Goal: Task Accomplishment & Management: Manage account settings

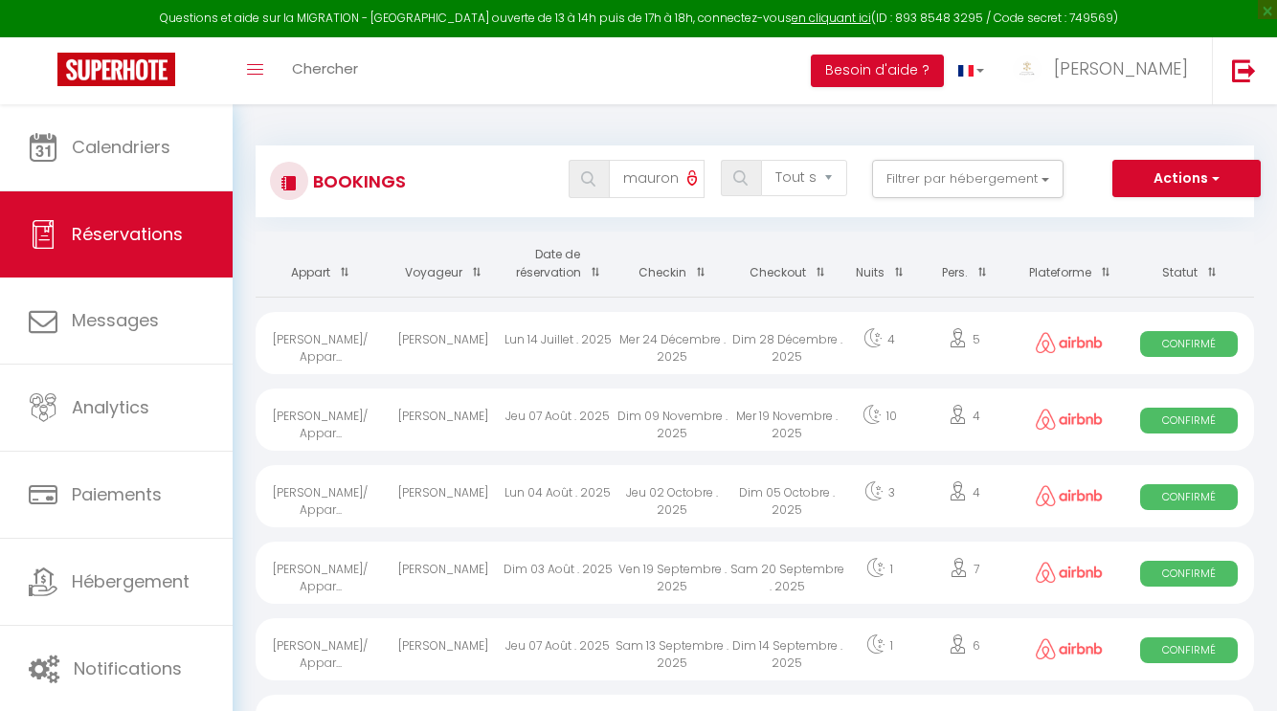
select select "not_cancelled"
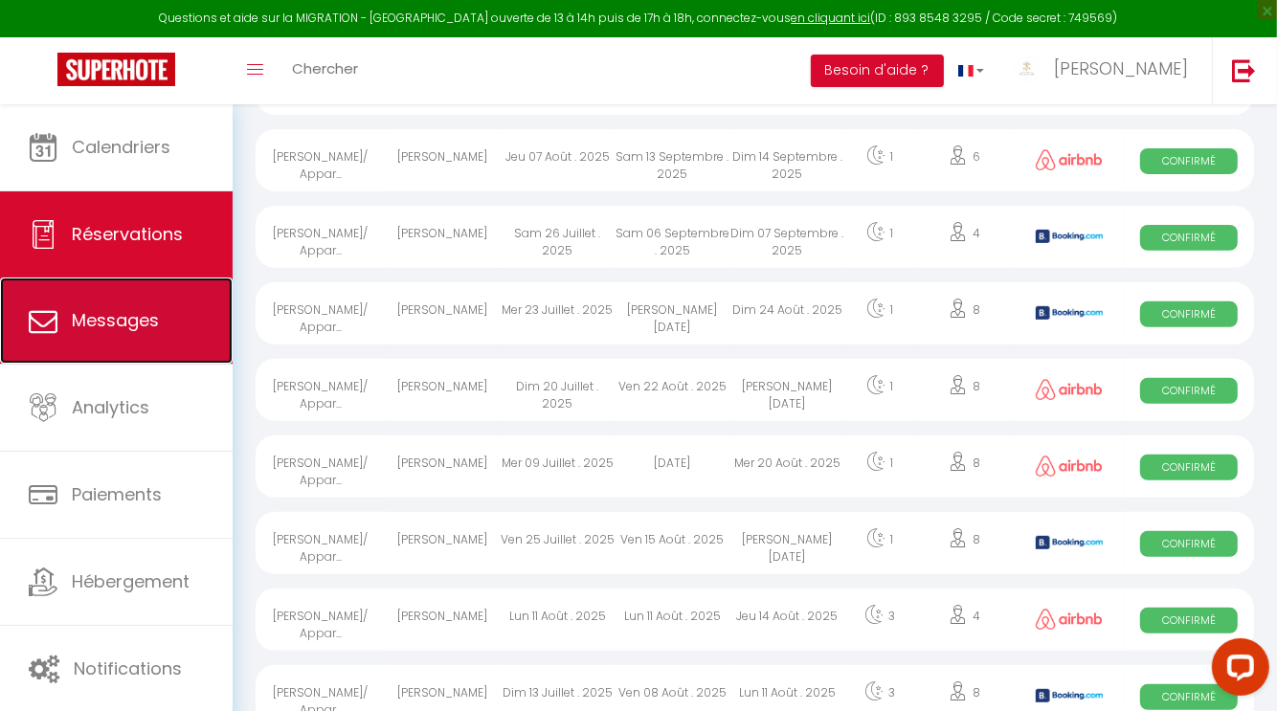
click at [107, 308] on span "Messages" at bounding box center [115, 320] width 87 height 24
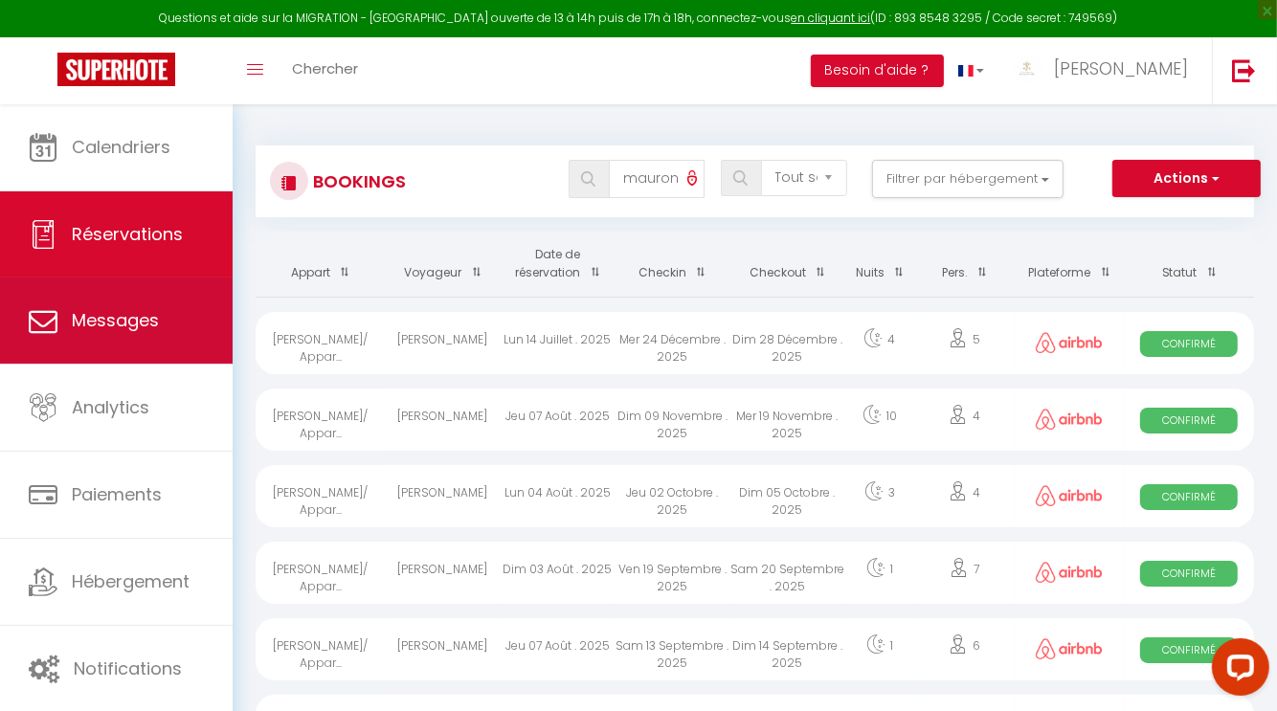
select select "message"
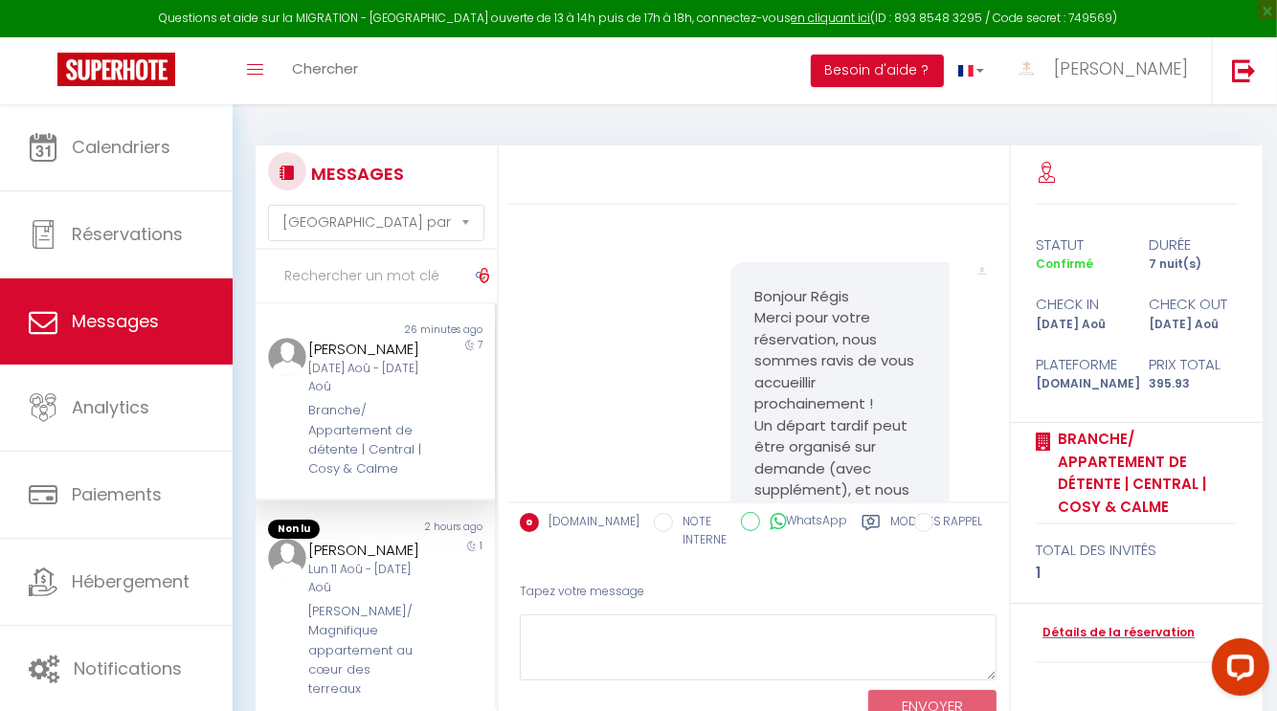
scroll to position [845, 0]
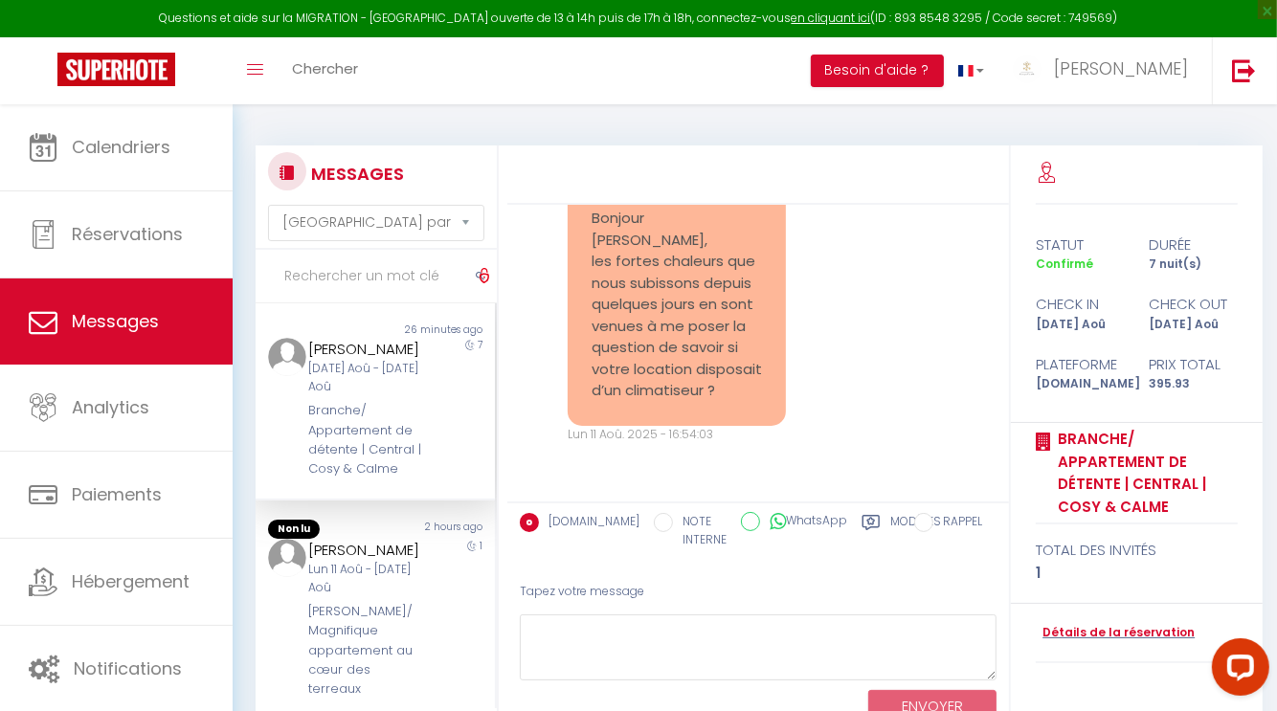
click at [311, 376] on div "[DATE] Aoû - [DATE] Aoû" at bounding box center [365, 378] width 115 height 36
click at [338, 376] on div "[DATE] Aoû - [DATE] Aoû" at bounding box center [365, 378] width 115 height 36
click at [352, 286] on input "text" at bounding box center [376, 277] width 241 height 54
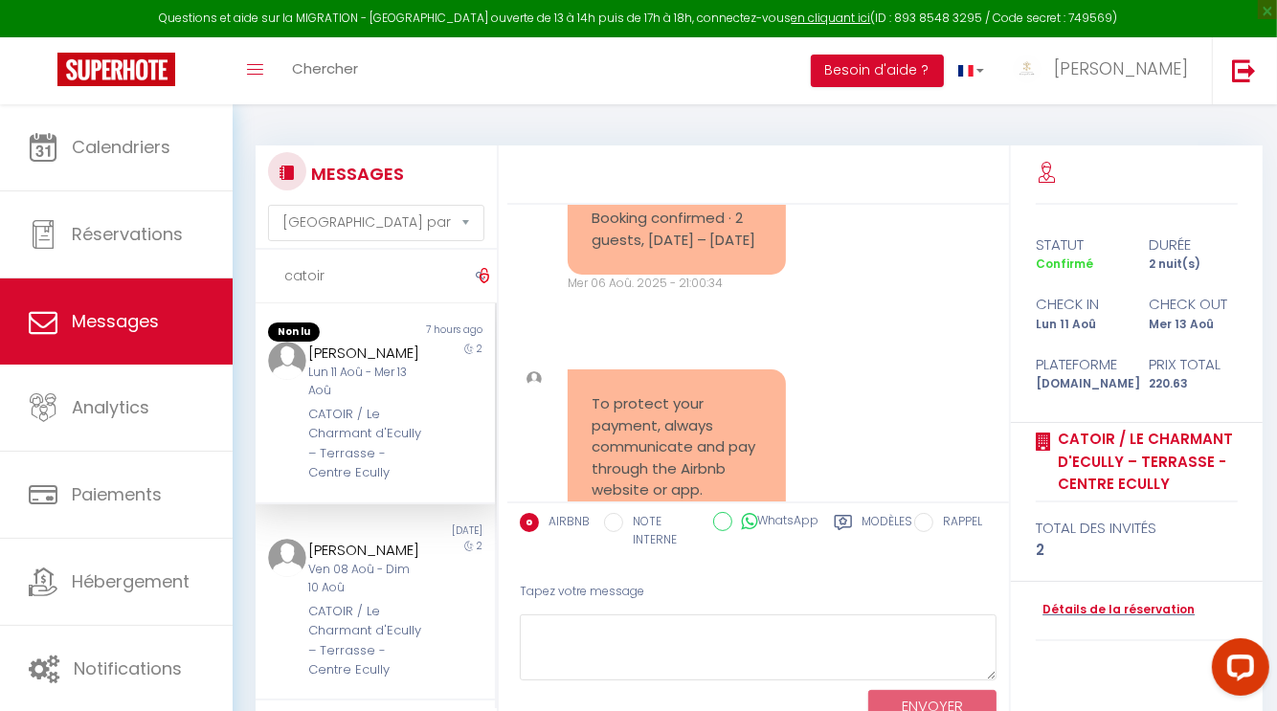
scroll to position [4272, 0]
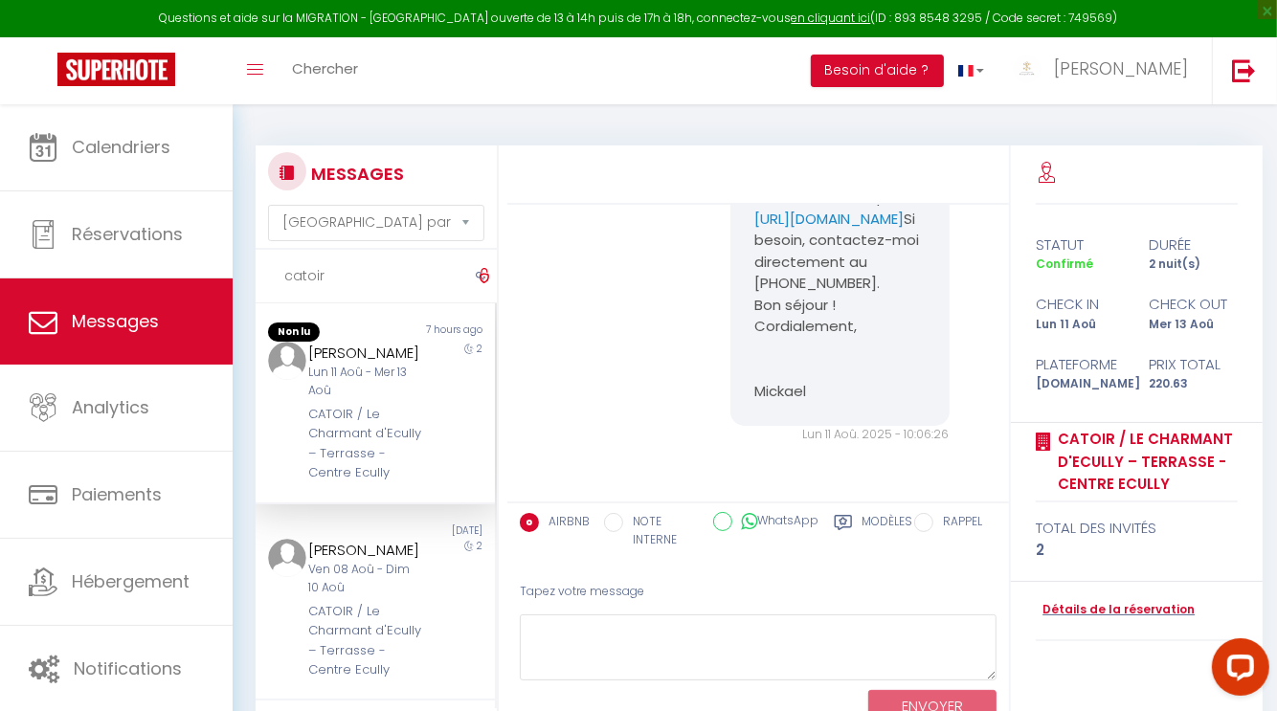
type input "catoir"
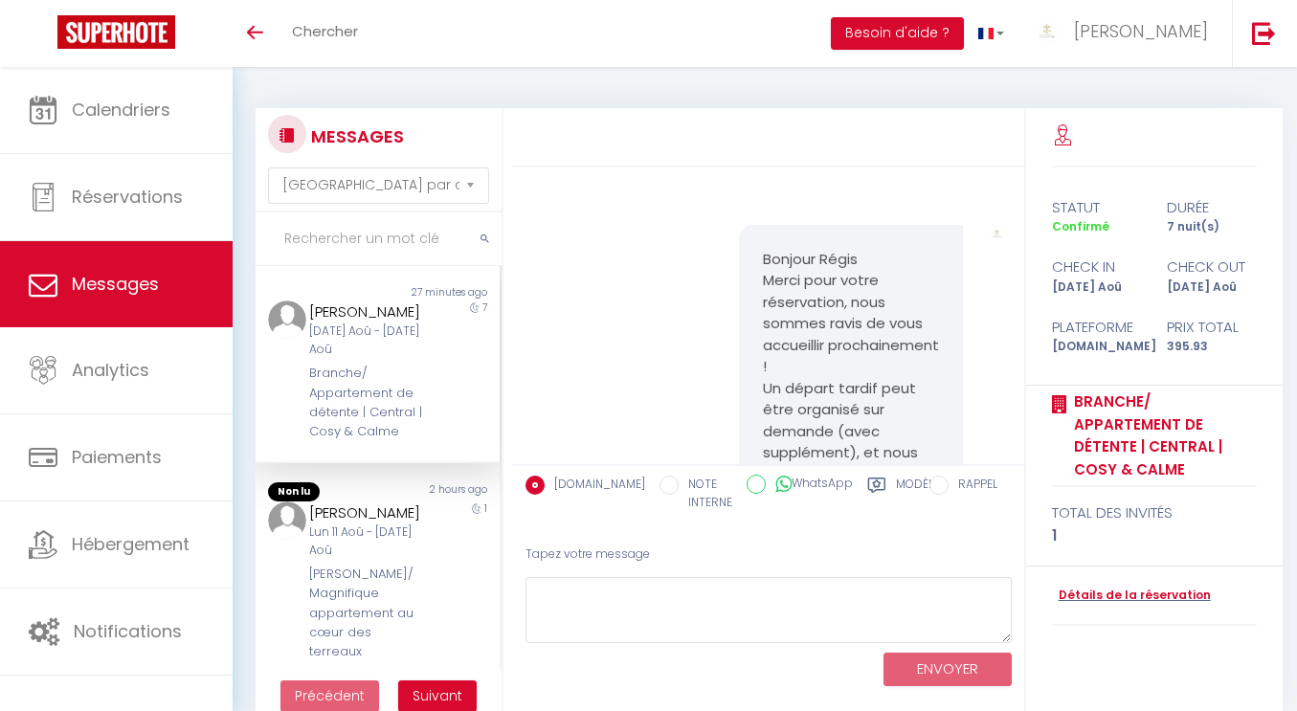
select select "message"
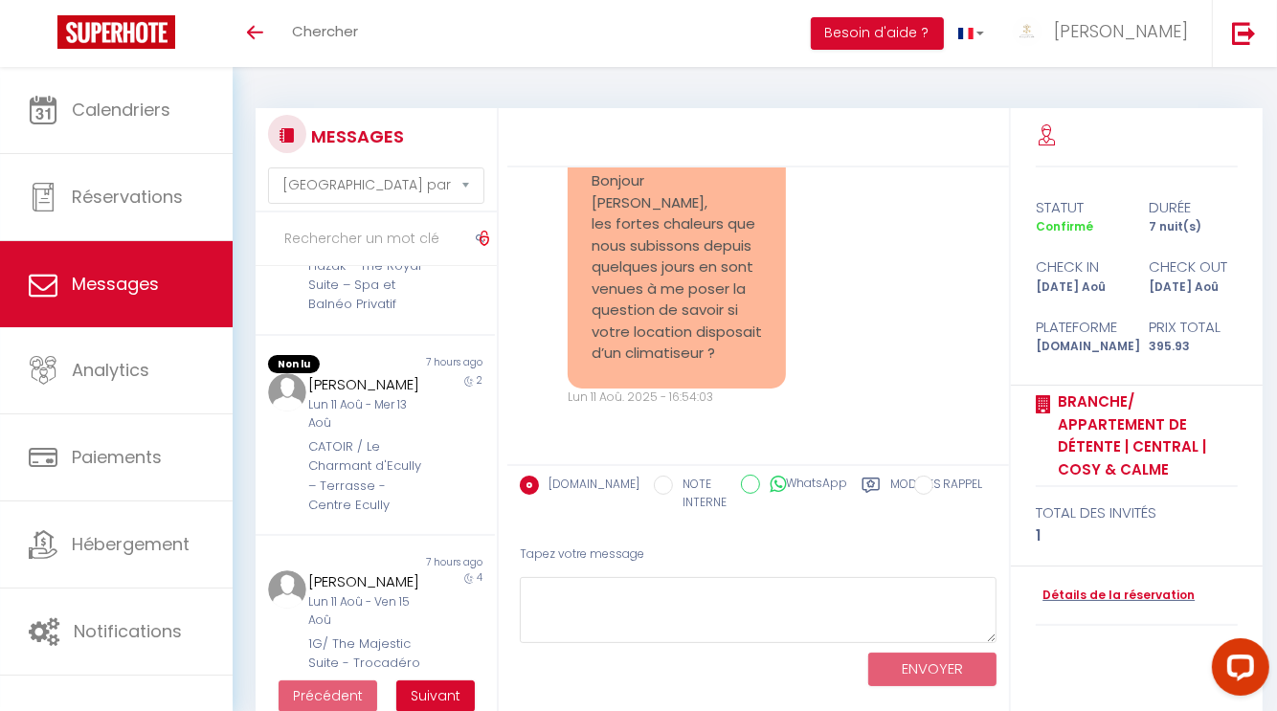
scroll to position [885, 0]
click at [352, 434] on div "Lun 11 Aoû - Mer 13 Aoû" at bounding box center [365, 415] width 115 height 36
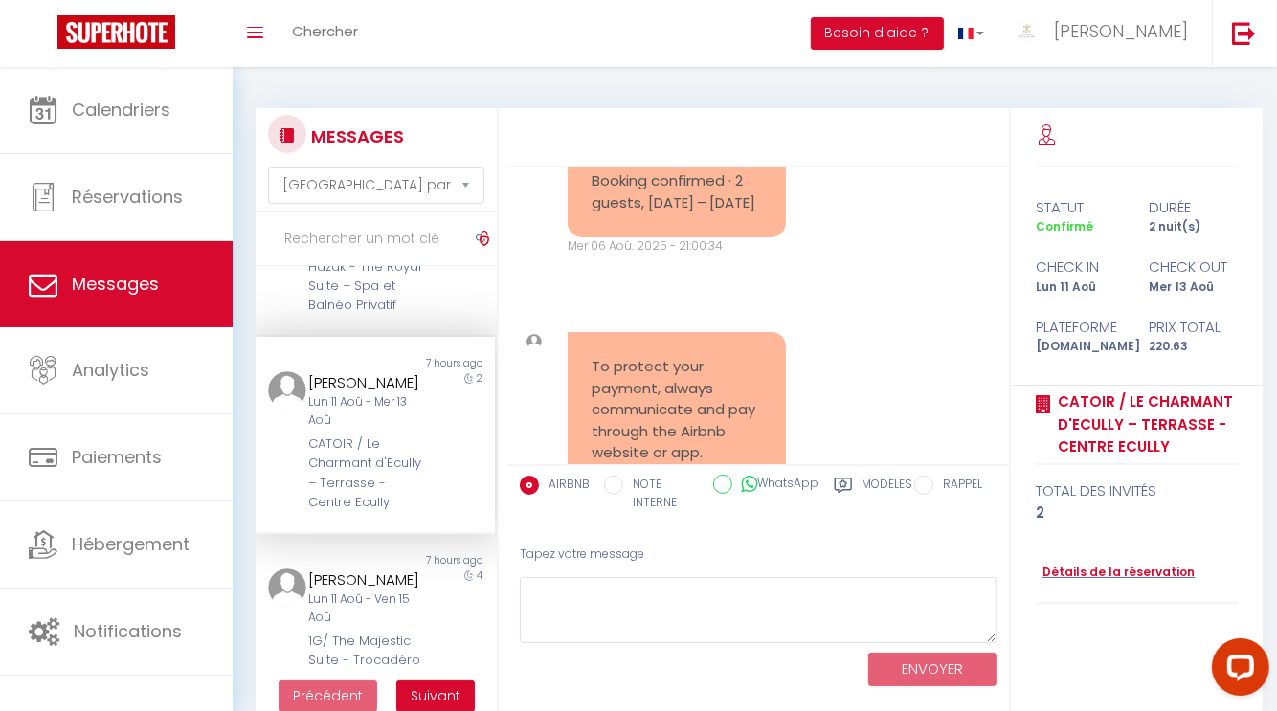
scroll to position [4272, 0]
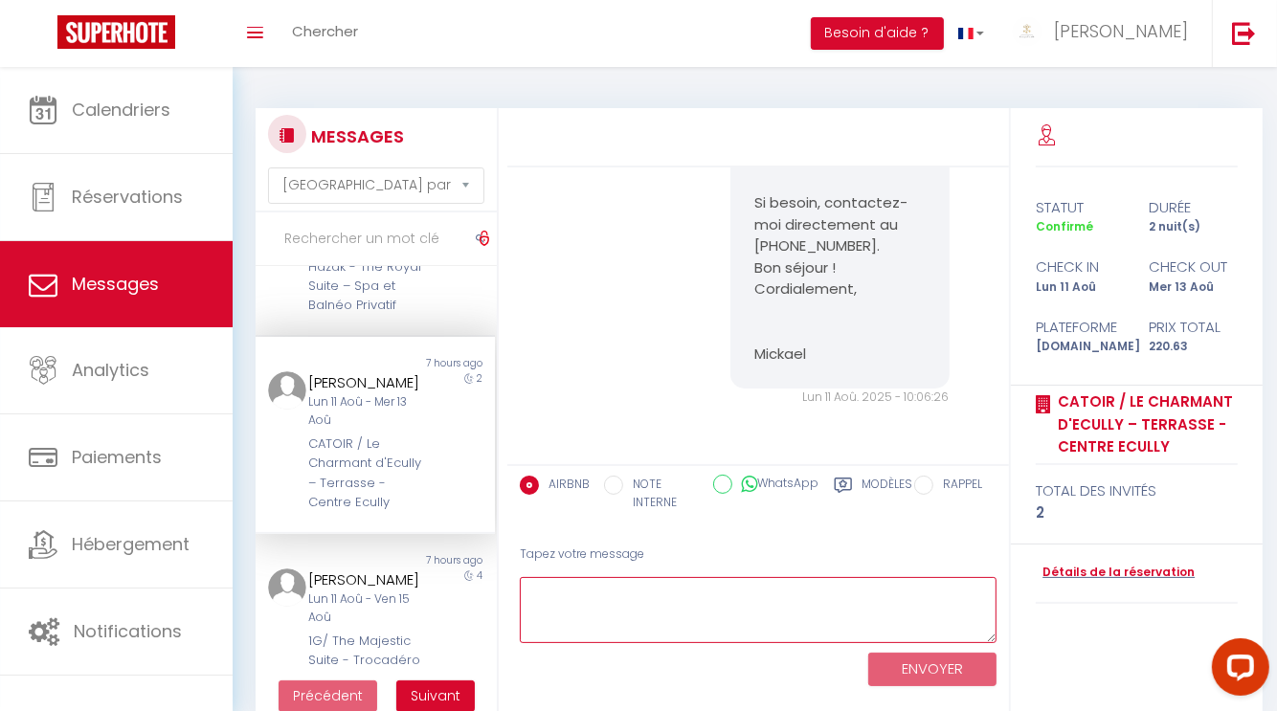
click at [699, 605] on textarea at bounding box center [758, 610] width 477 height 66
click at [580, 623] on textarea "Voici le wifi ci-joint :" at bounding box center [758, 610] width 477 height 66
click at [710, 598] on textarea "Voici le wifi ci-joint :" at bounding box center [758, 610] width 477 height 66
paste textarea "Freebox 78F044"
paste textarea "Perollier23"
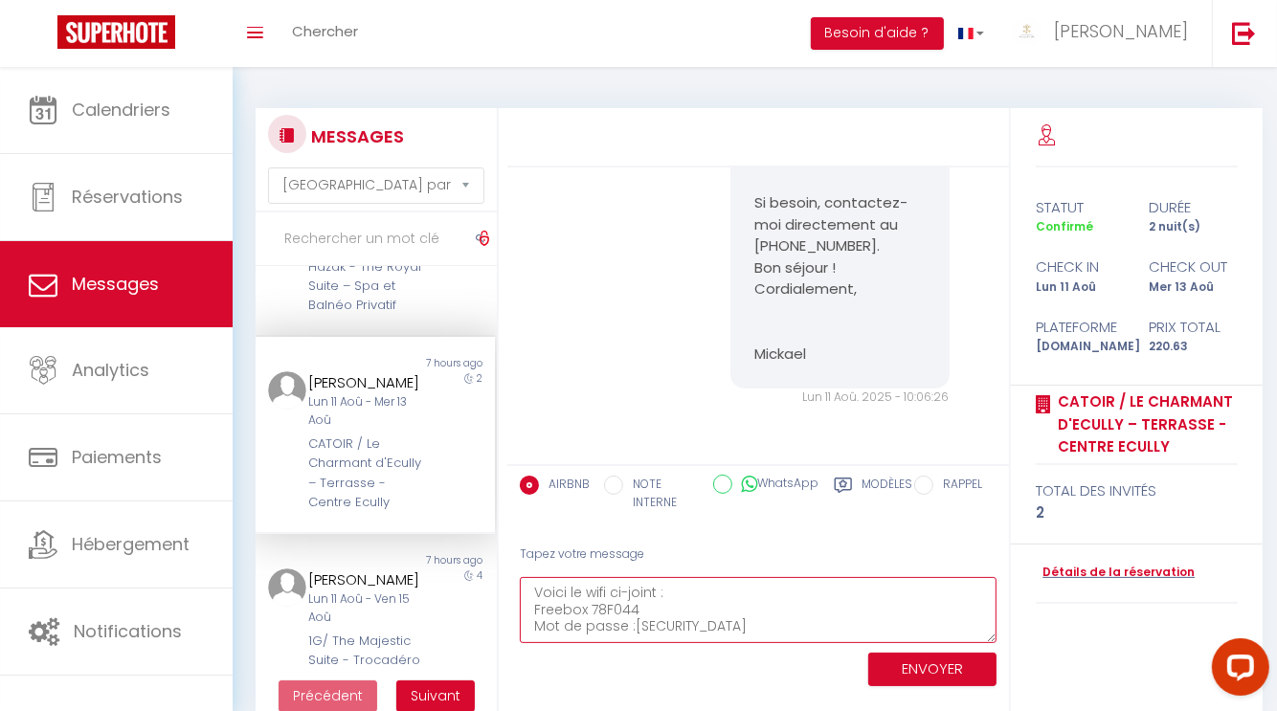
click at [633, 636] on textarea "Voici le wifi ci-joint : Freebox 78F044 Mot de passe :Perollier23" at bounding box center [758, 610] width 477 height 66
type textarea "Voici le wifi ci-joint : Freebox 78F044 Mot de passe : Perollier23"
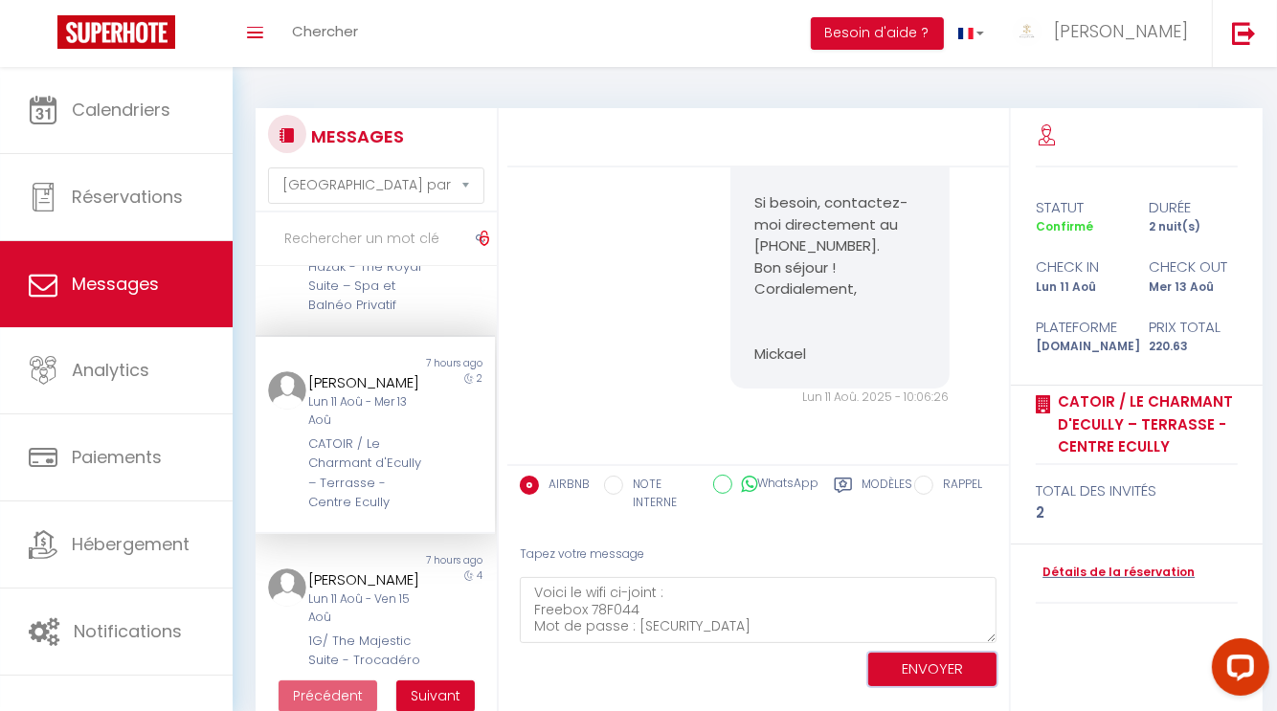
click at [958, 681] on button "ENVOYER" at bounding box center [932, 670] width 128 height 34
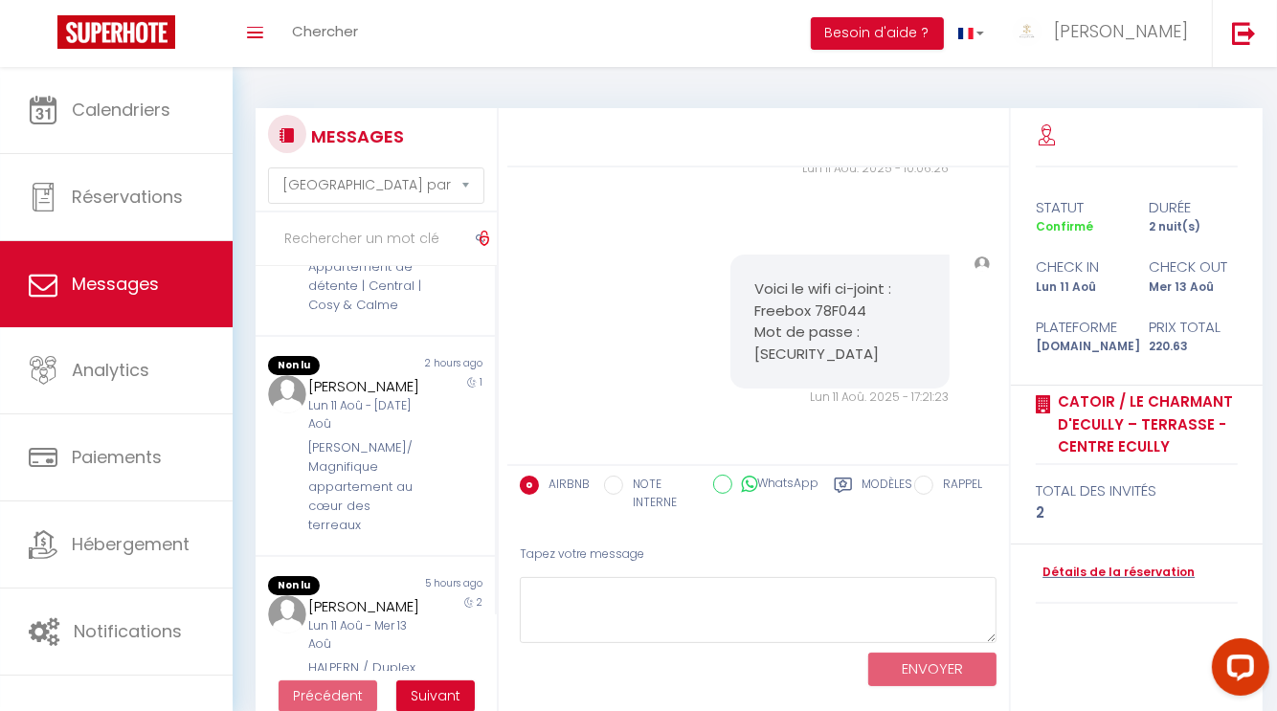
scroll to position [0, 0]
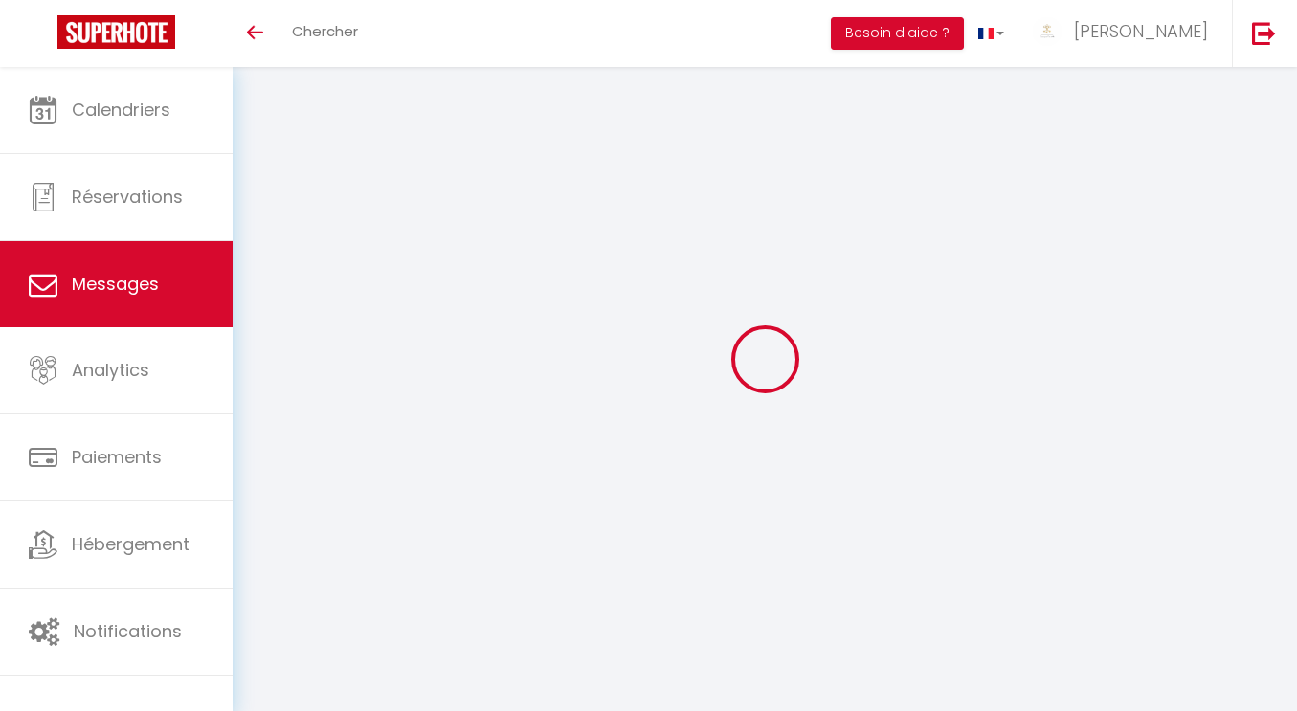
select select "message"
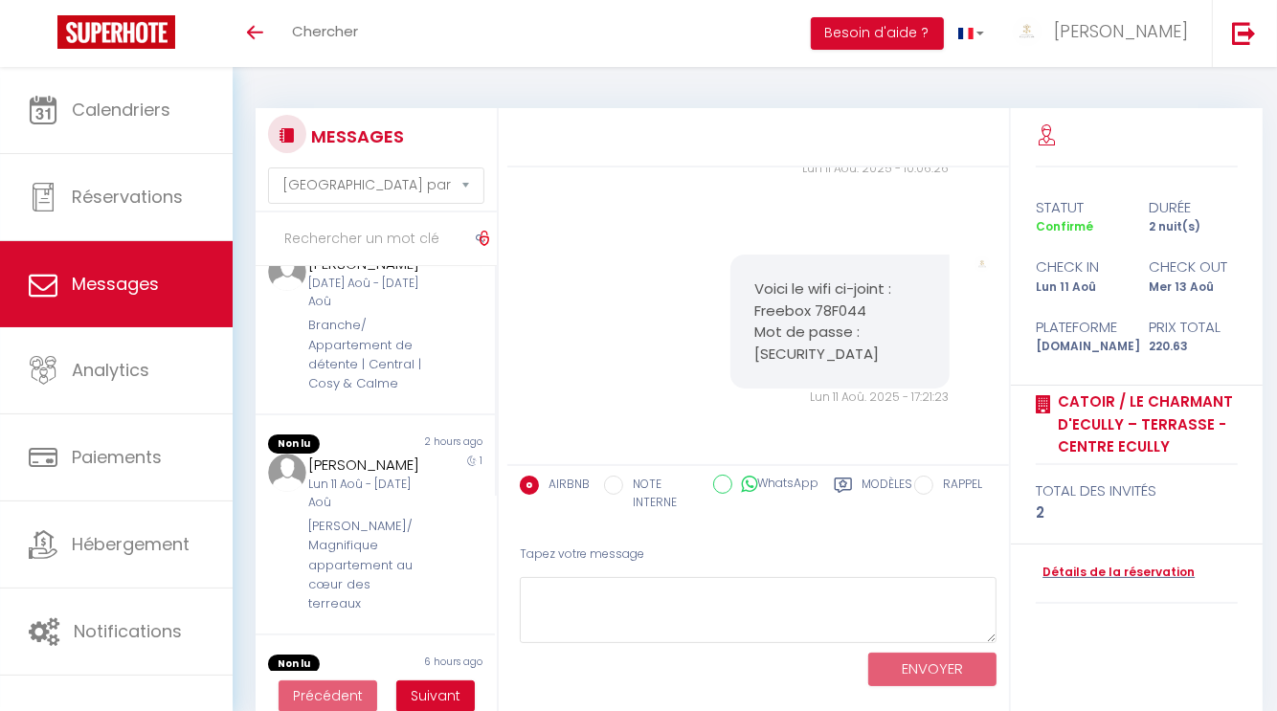
scroll to position [245, 0]
click at [330, 395] on div "Branche/ Appartement de détente | Central | Cosy & Calme" at bounding box center [365, 355] width 115 height 79
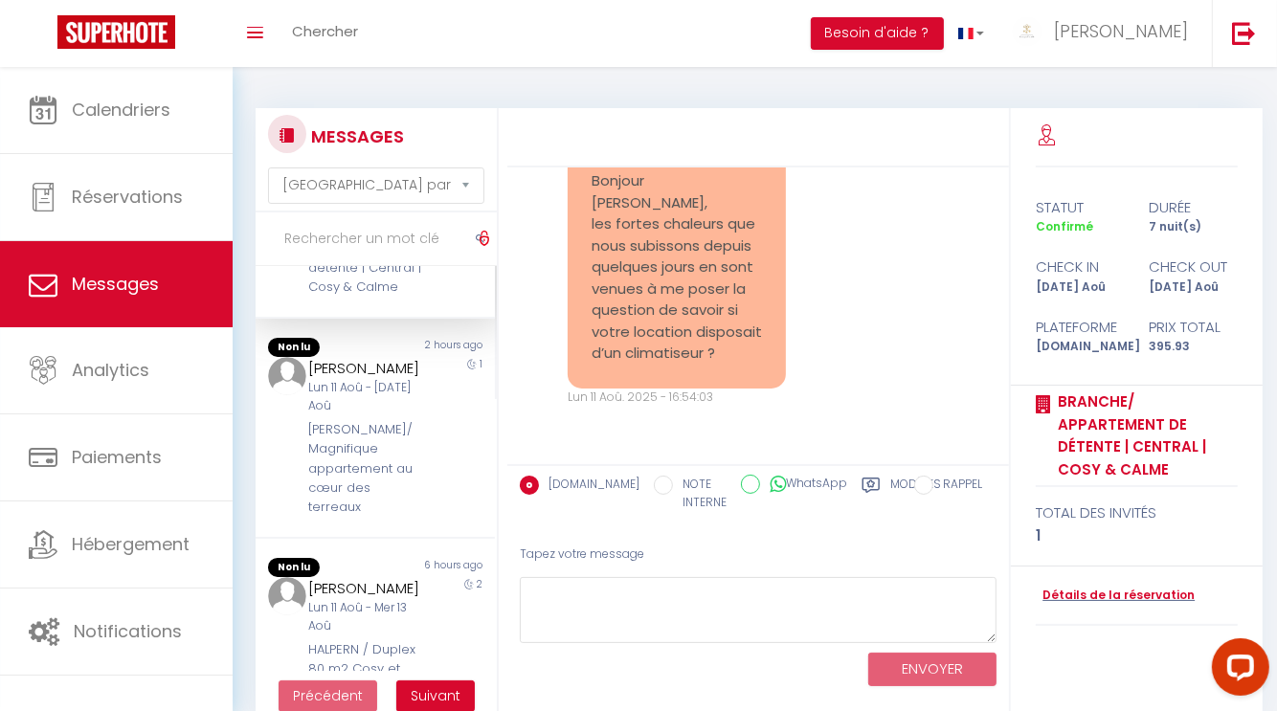
scroll to position [845, 0]
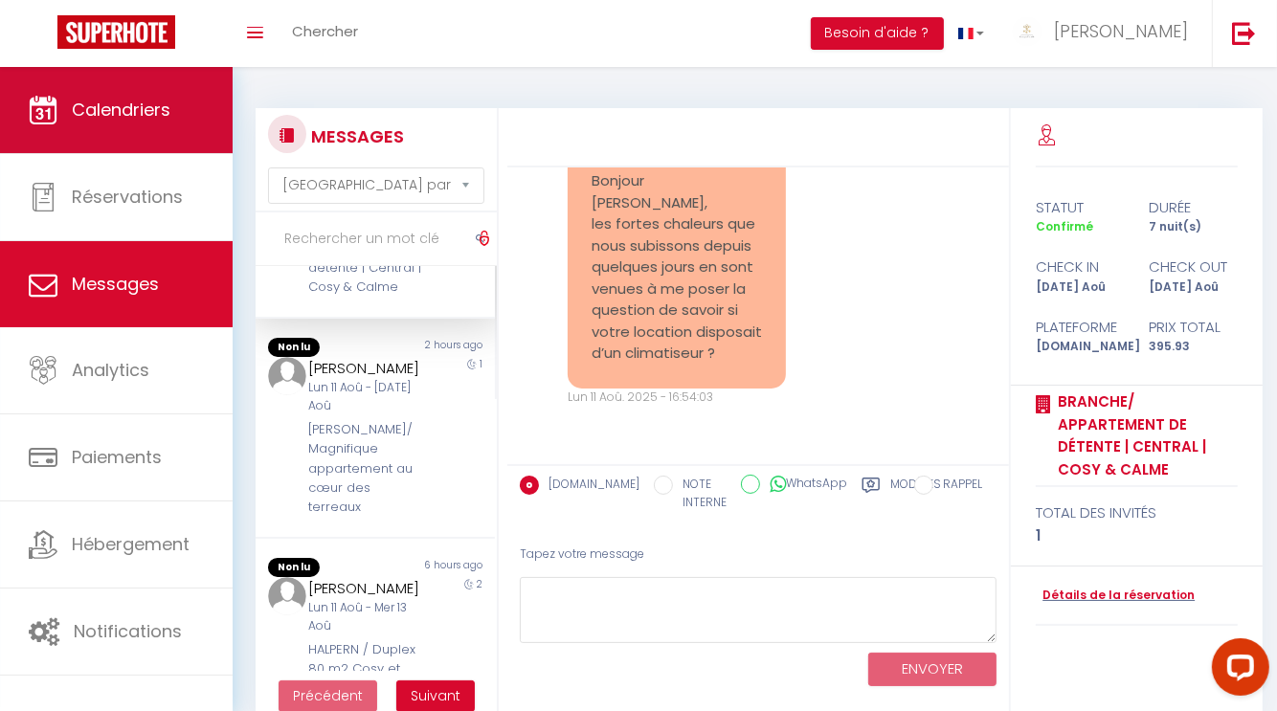
click at [107, 136] on link "Calendriers" at bounding box center [116, 110] width 233 height 86
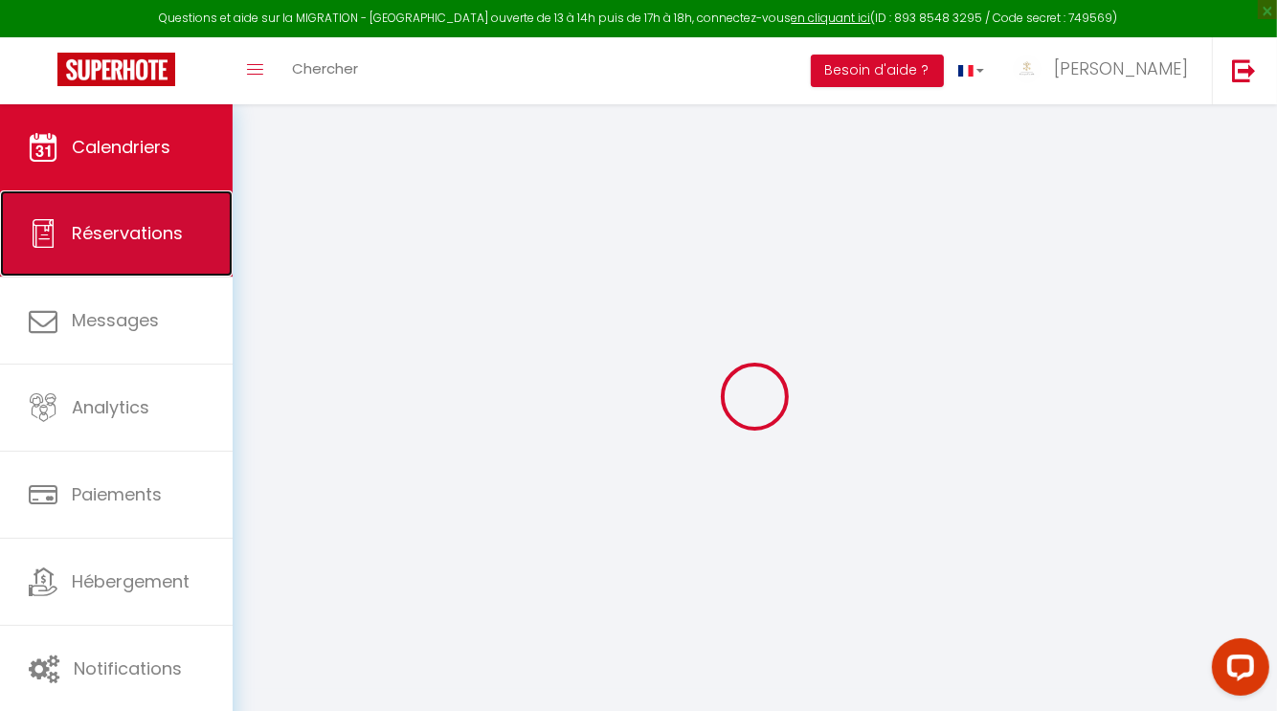
click at [127, 225] on span "Réservations" at bounding box center [127, 233] width 111 height 24
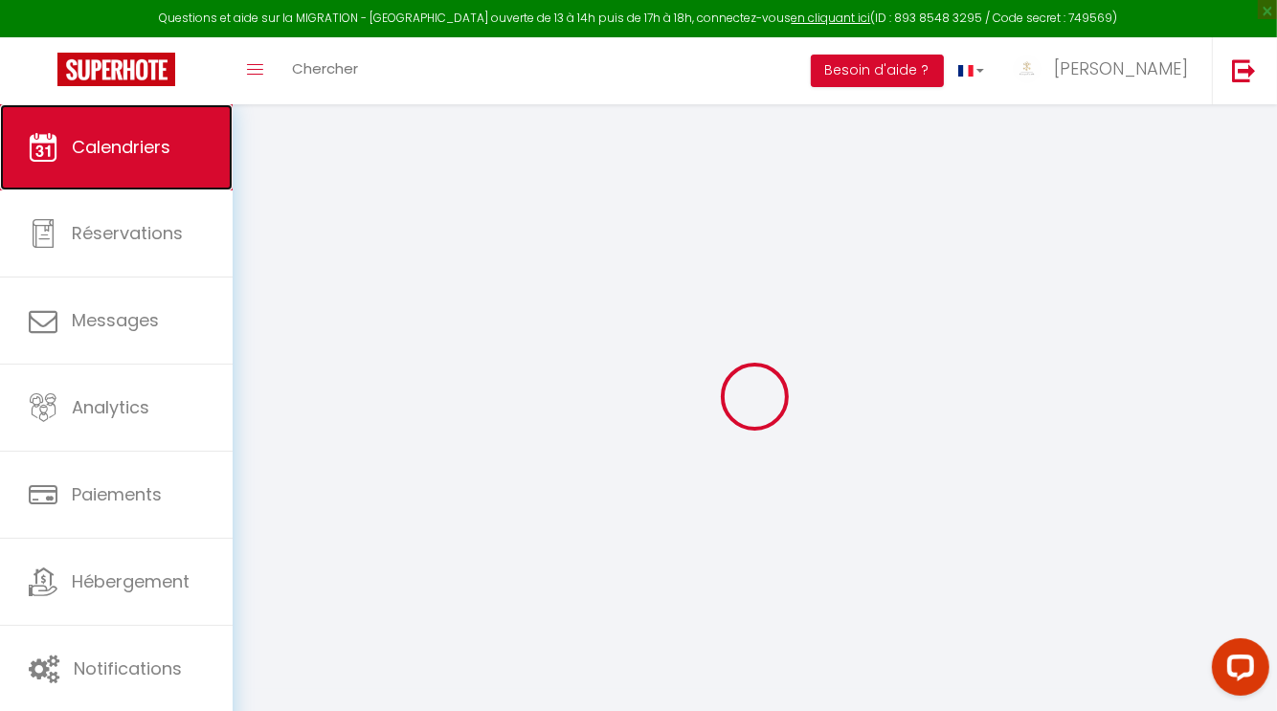
click at [147, 168] on link "Calendriers" at bounding box center [116, 147] width 233 height 86
select select
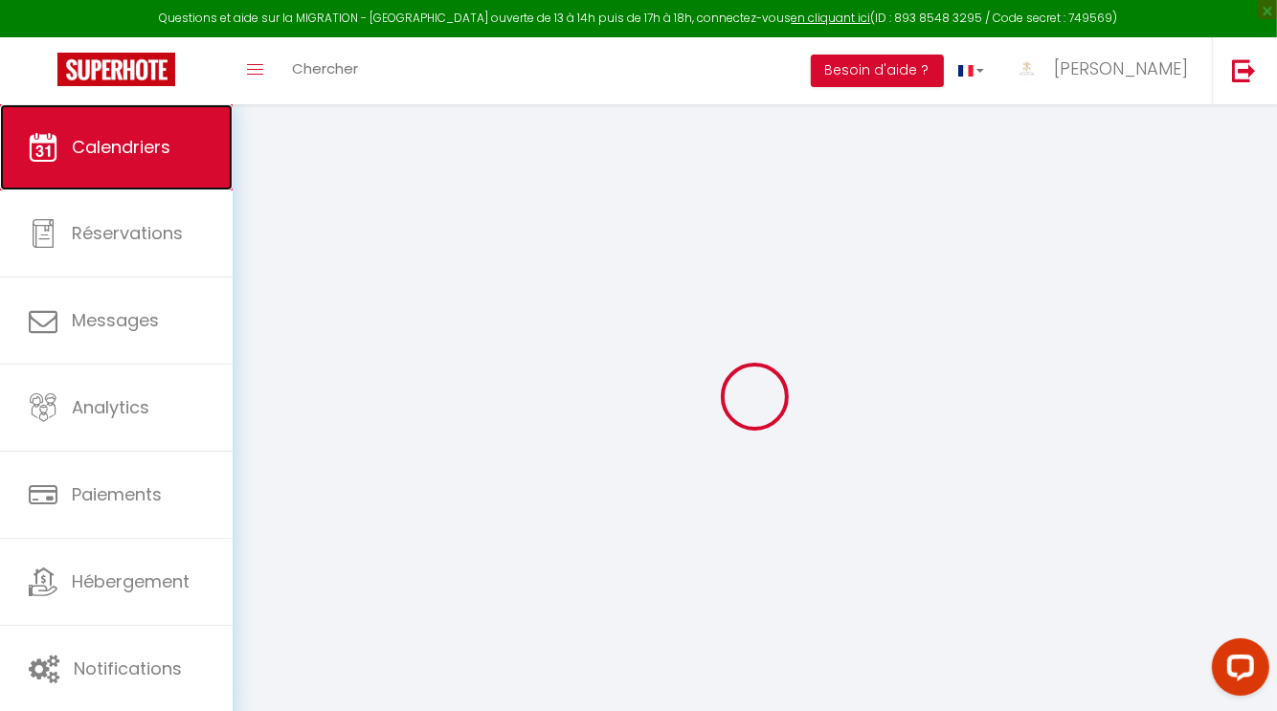
select select
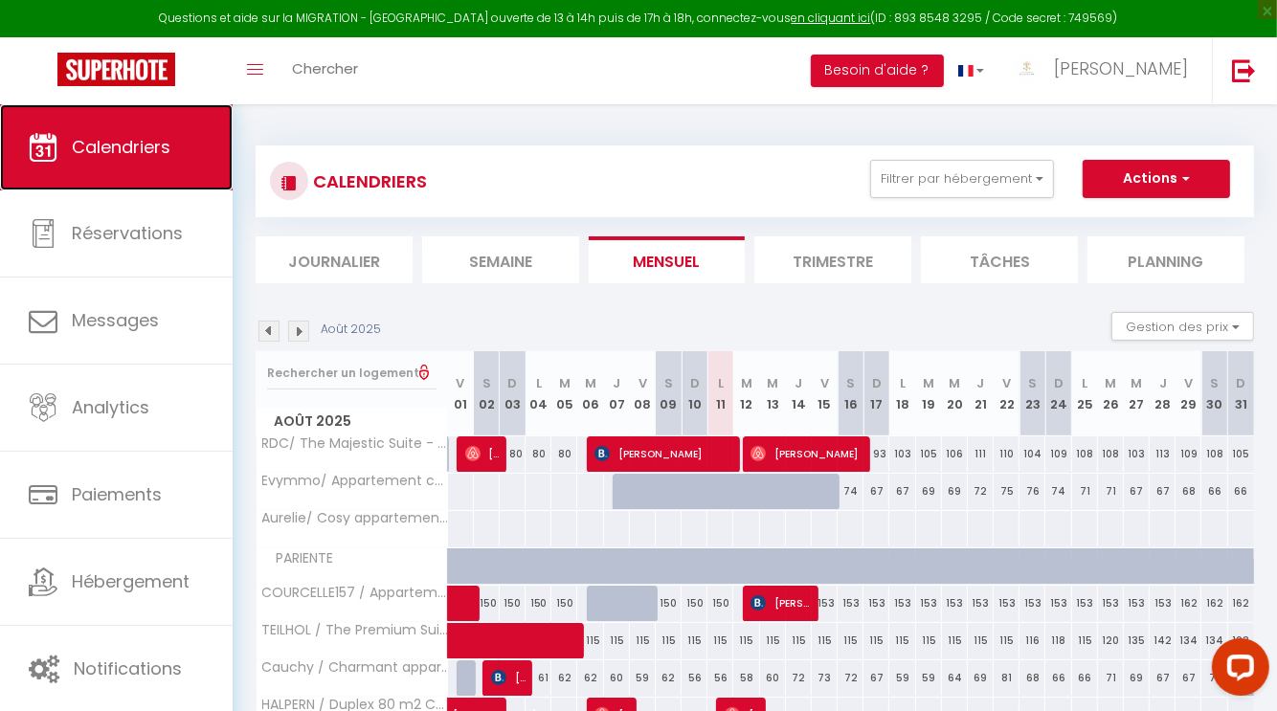
scroll to position [222, 0]
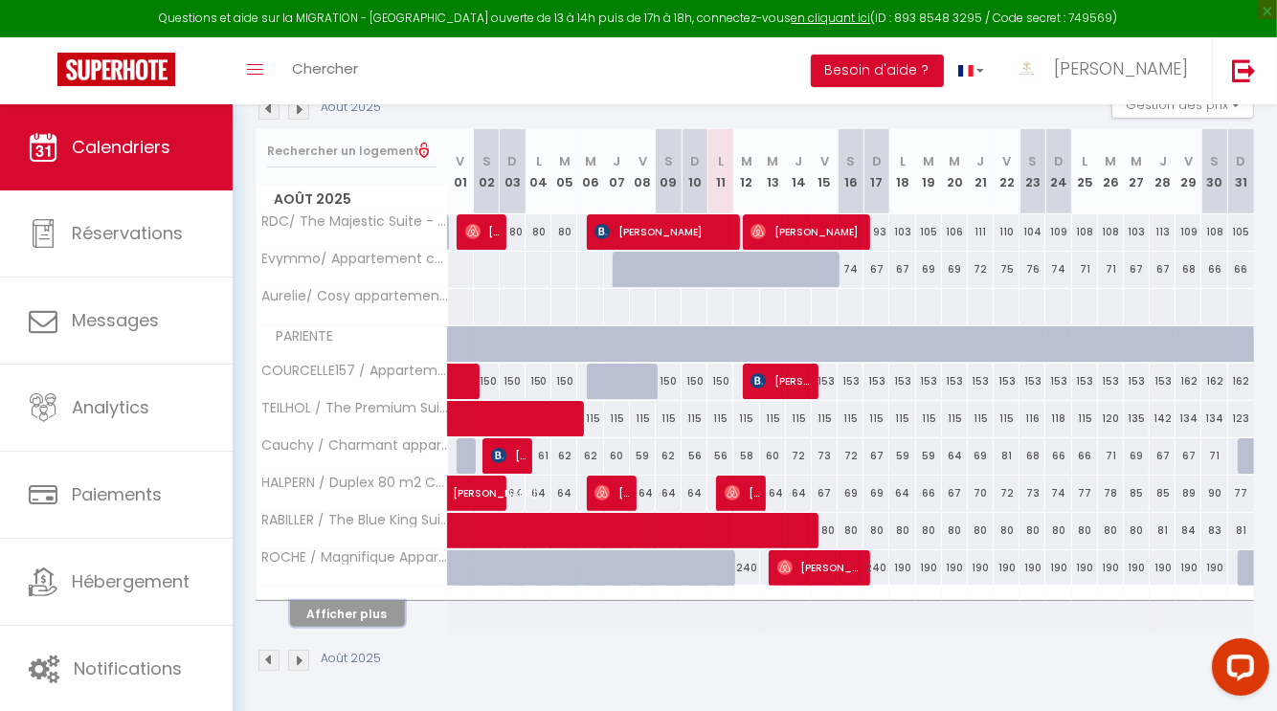
click at [325, 608] on button "Afficher plus" at bounding box center [347, 614] width 115 height 26
select select
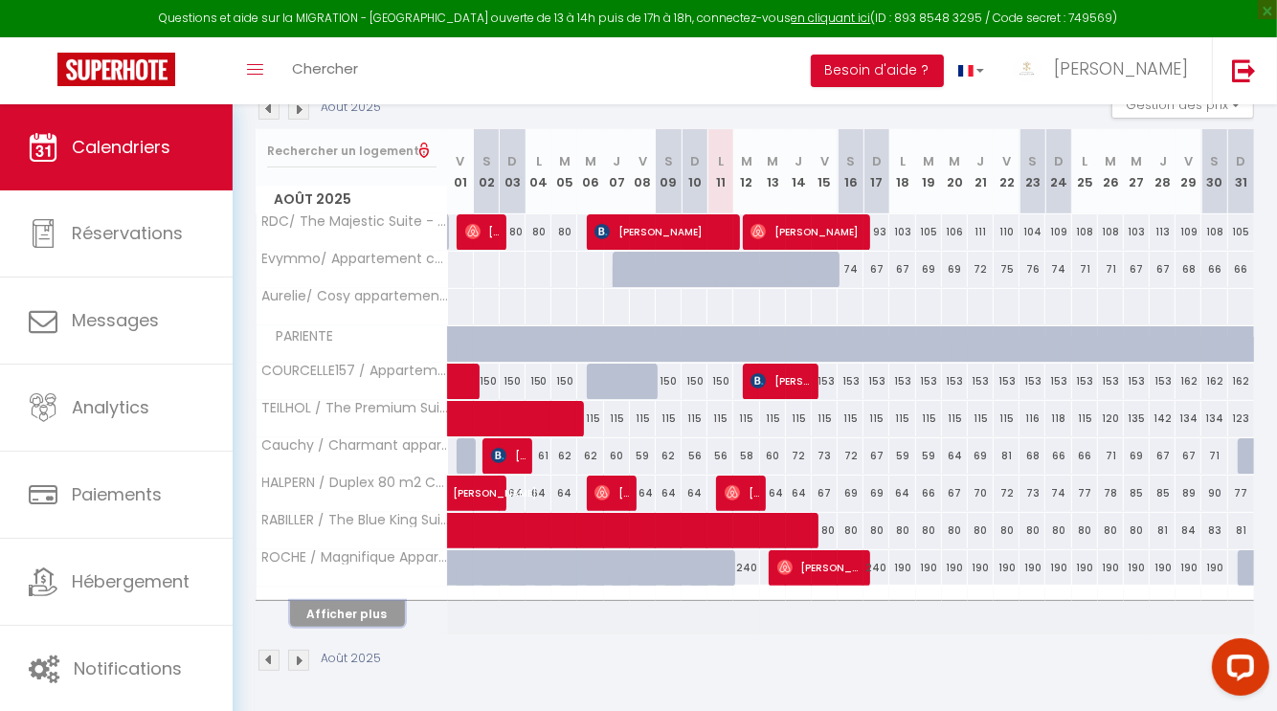
select select
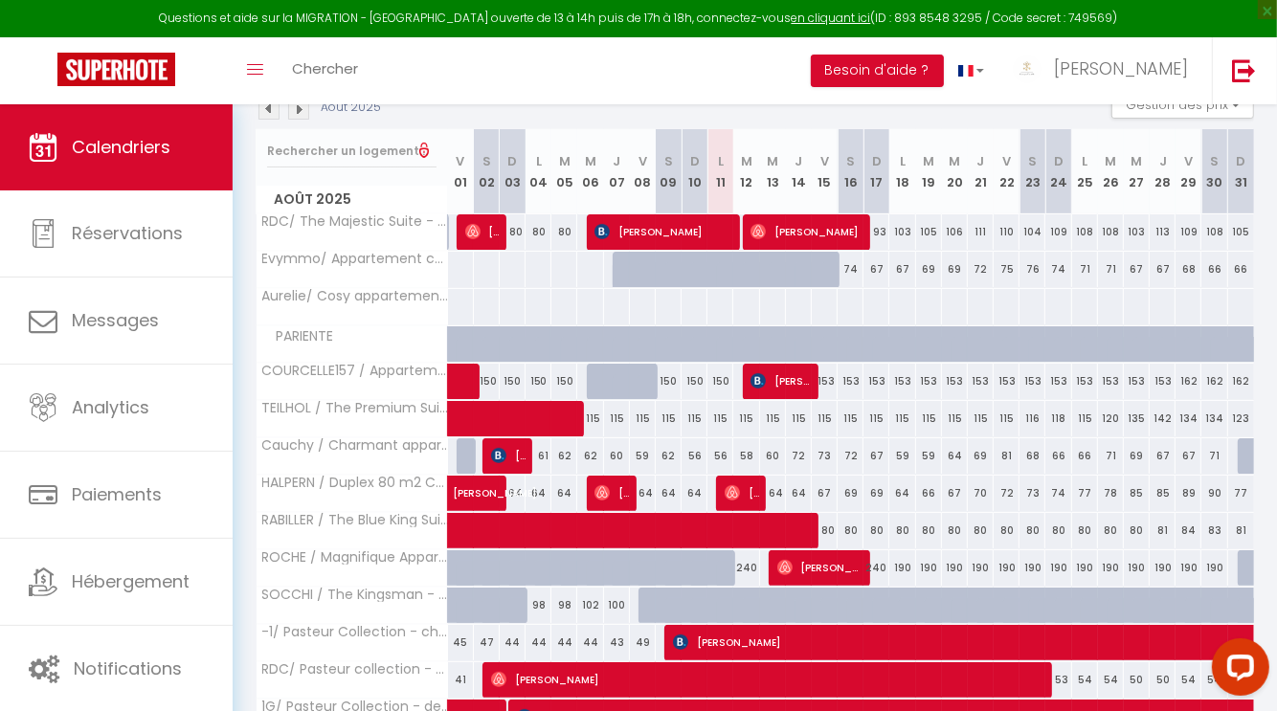
scroll to position [595, 0]
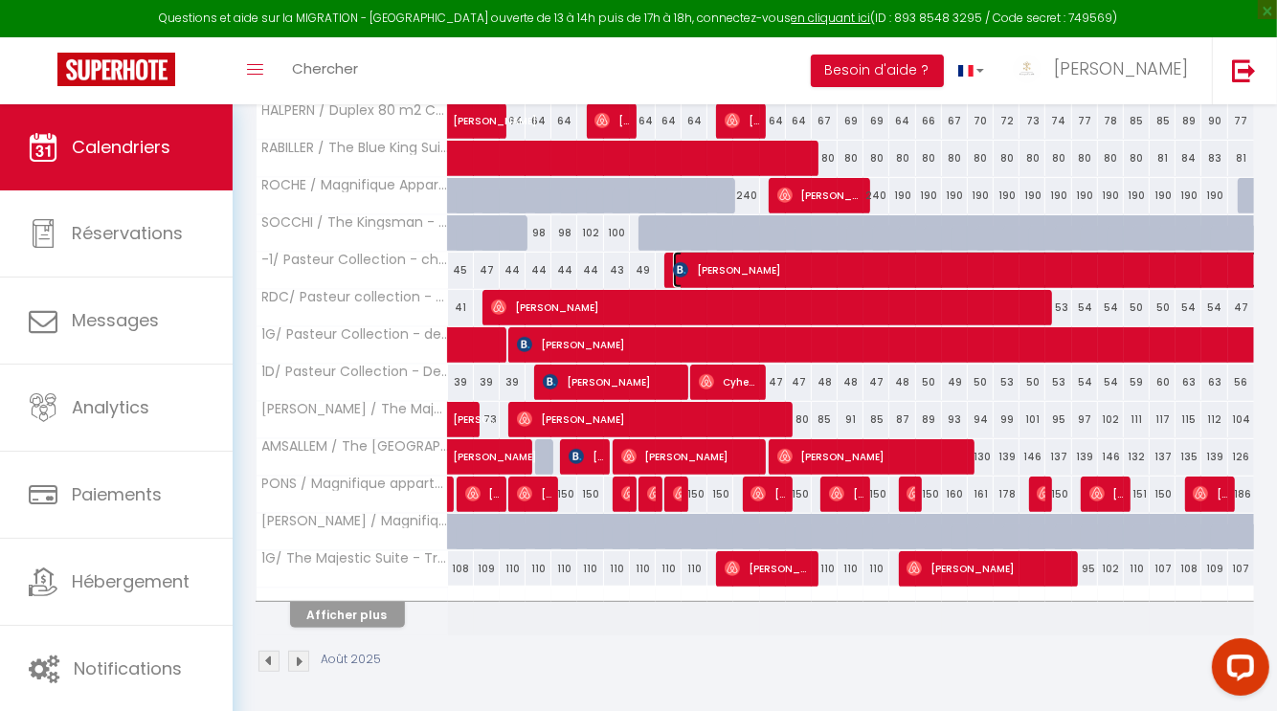
select select "OK"
select select "KO"
select select "0"
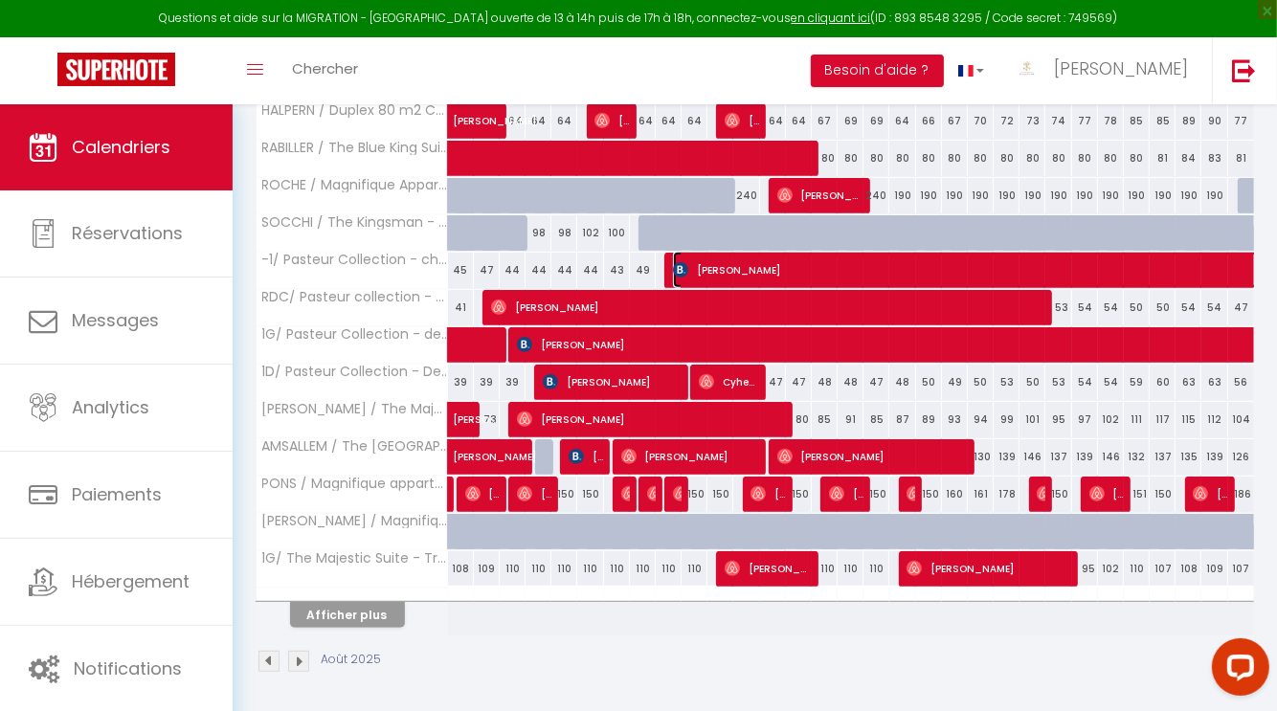
select select "1"
select select
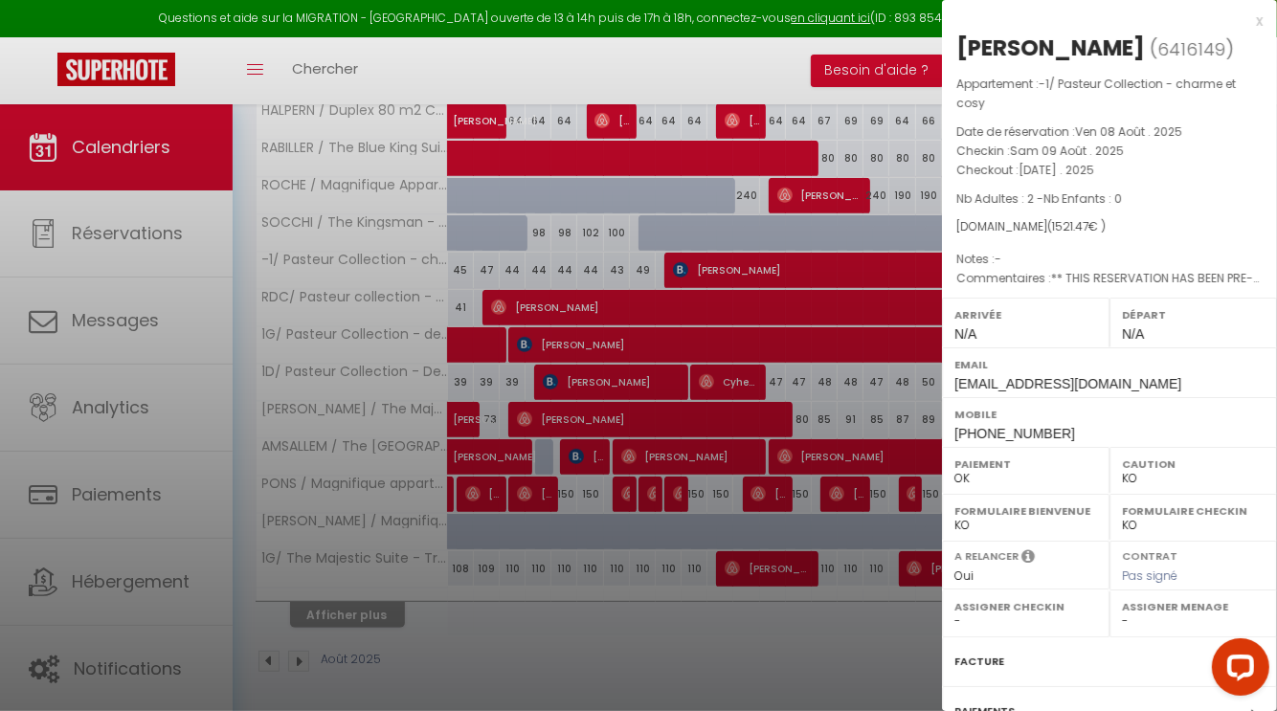
click at [1237, 24] on div "x" at bounding box center [1102, 21] width 321 height 23
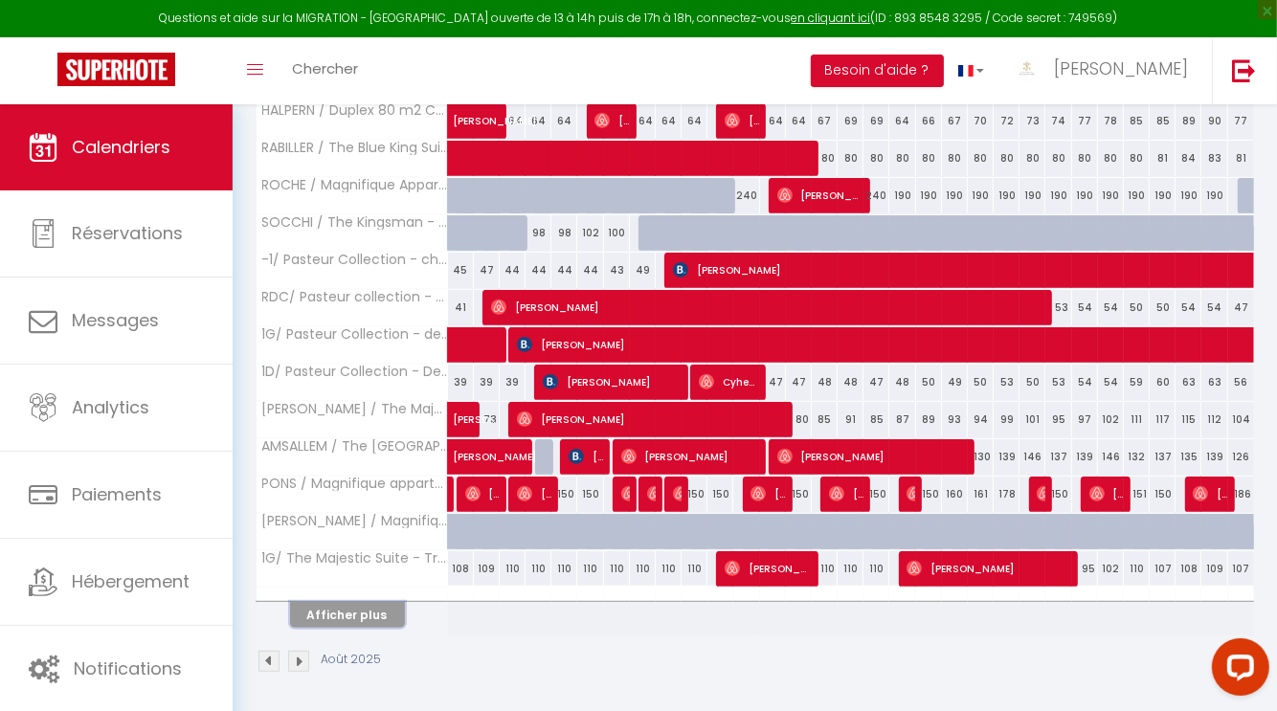
click at [340, 604] on button "Afficher plus" at bounding box center [347, 615] width 115 height 26
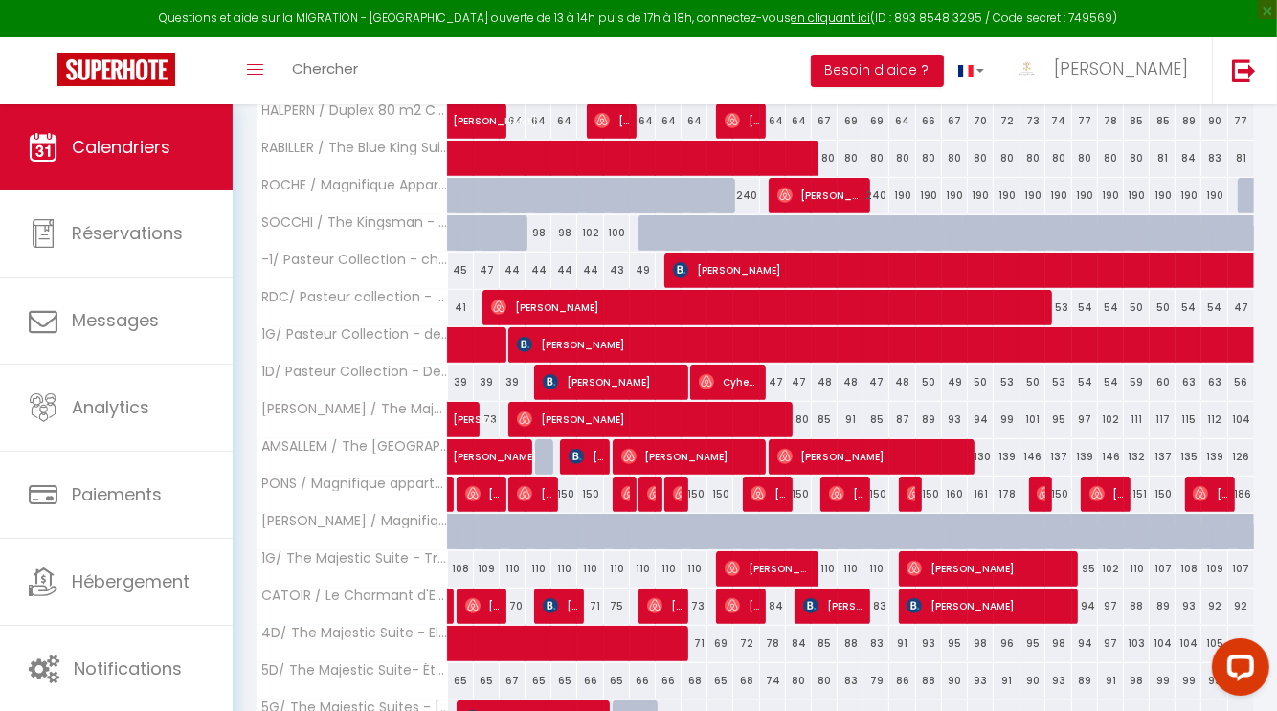
scroll to position [966, 0]
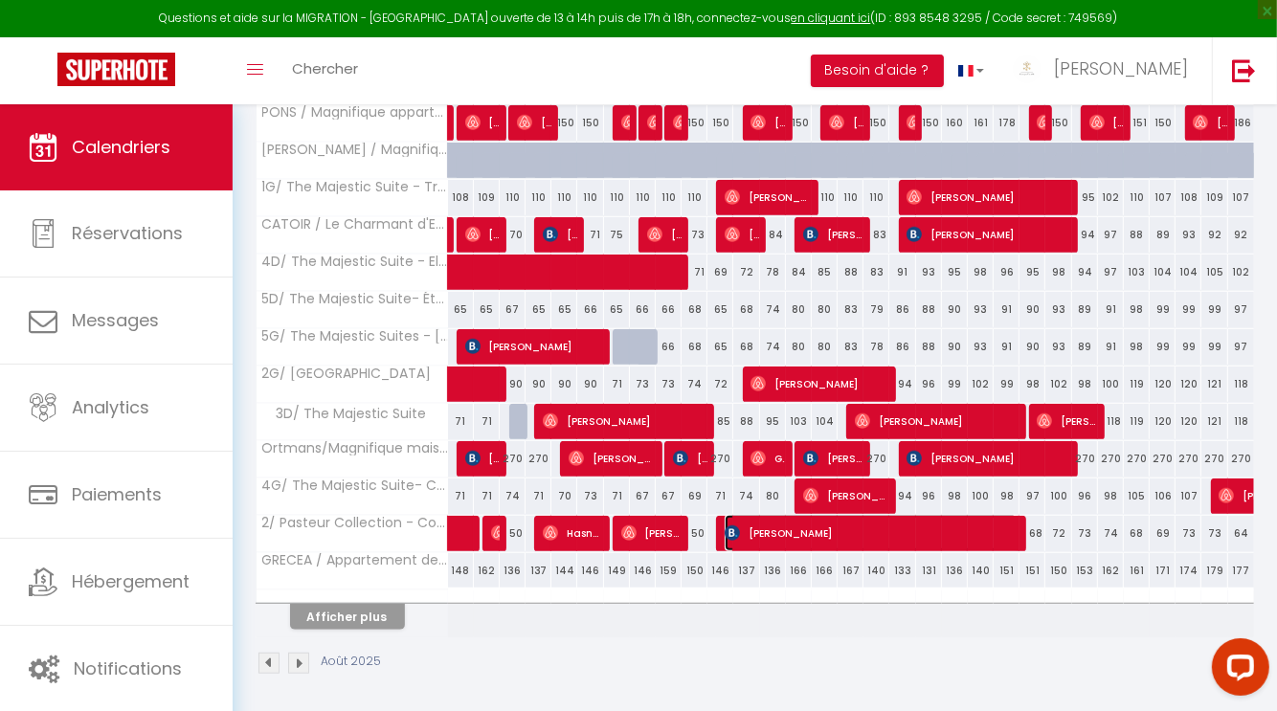
click at [766, 529] on span "[PERSON_NAME]" at bounding box center [871, 533] width 293 height 36
select select "OK"
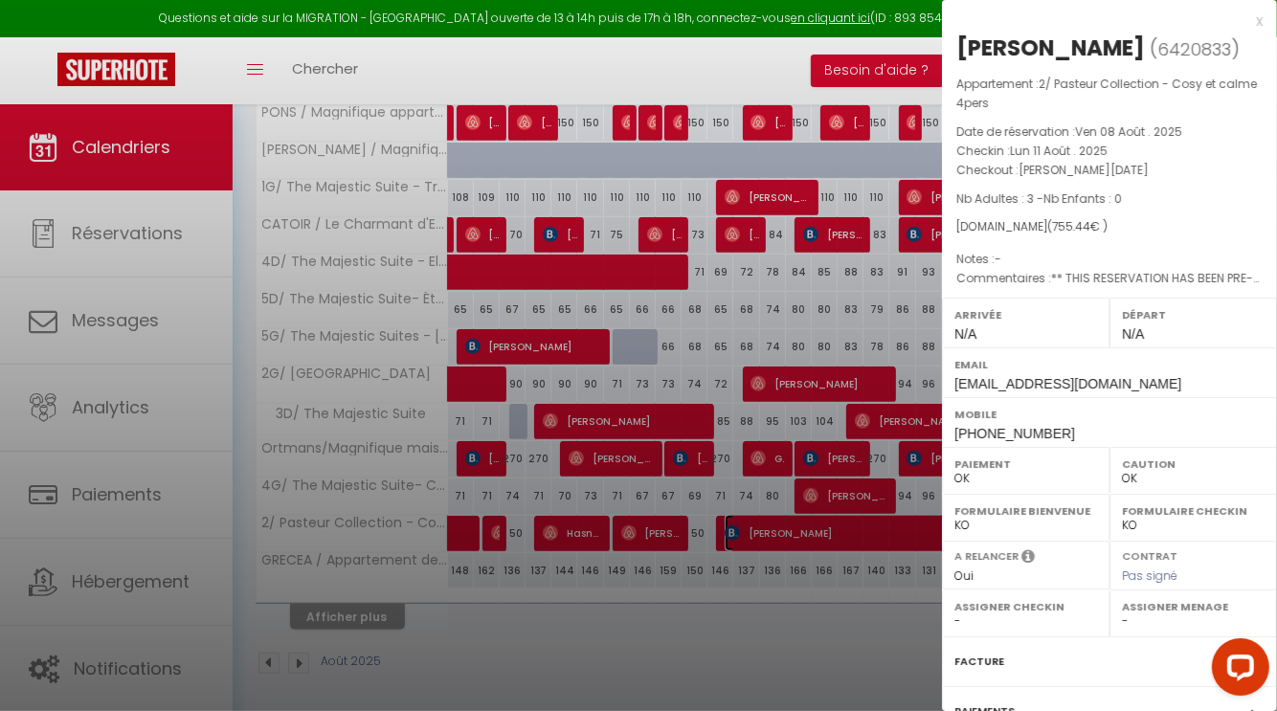
scroll to position [198, 0]
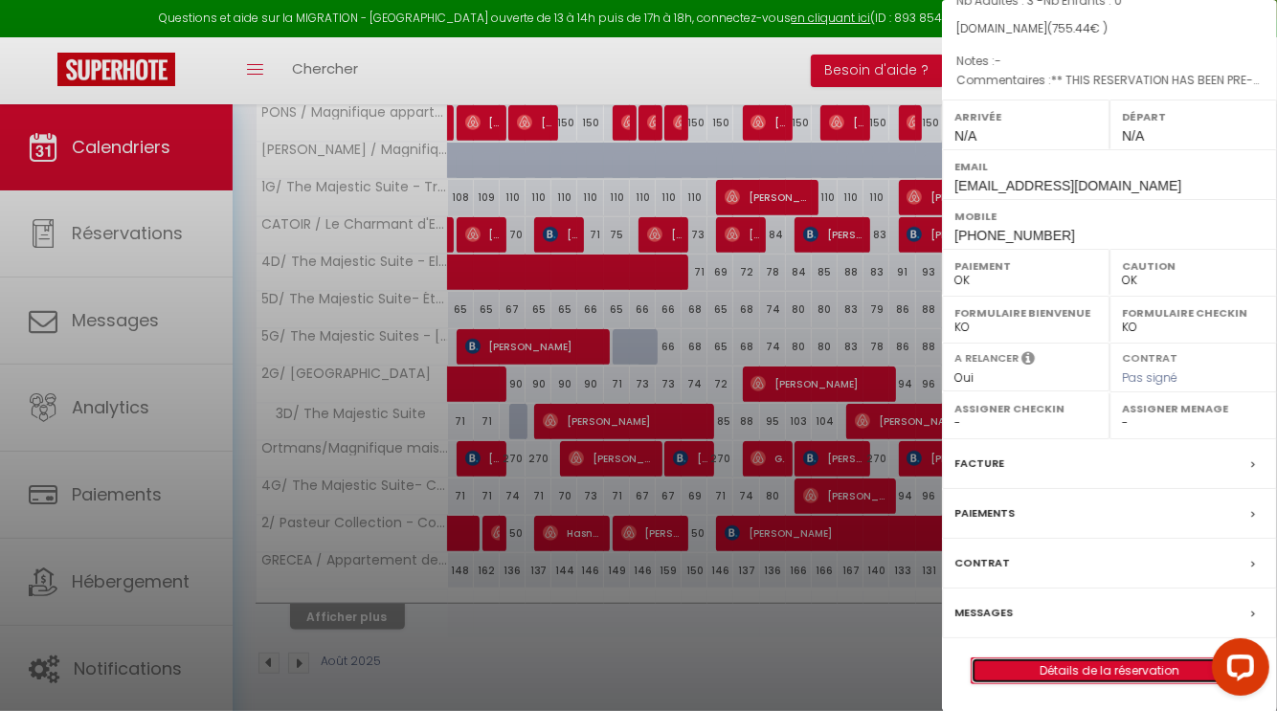
click at [1067, 675] on link "Détails de la réservation" at bounding box center [1110, 671] width 276 height 25
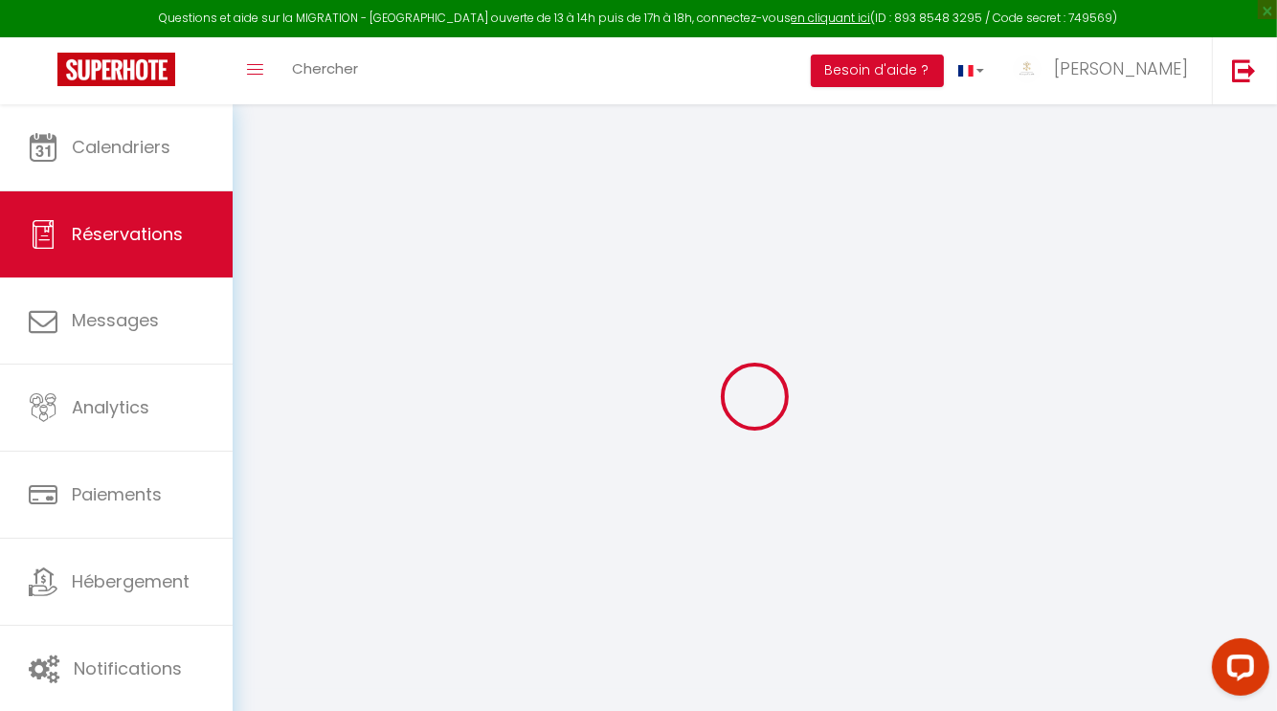
type input "Csaba"
type input "Petrucz"
type input "[EMAIL_ADDRESS][DOMAIN_NAME]"
type input "[PHONE_NUMBER]"
type input "."
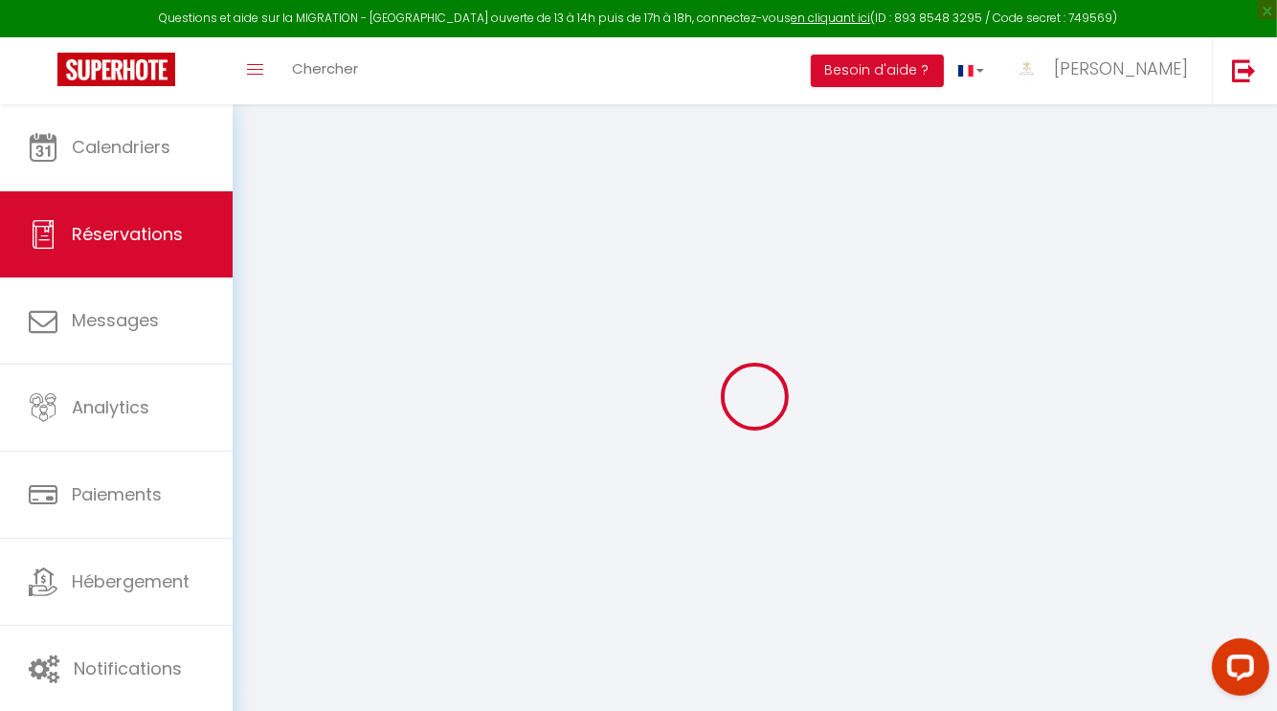
select select "HU"
type input "108.31"
type input "10.58"
select select "59849"
select select "1"
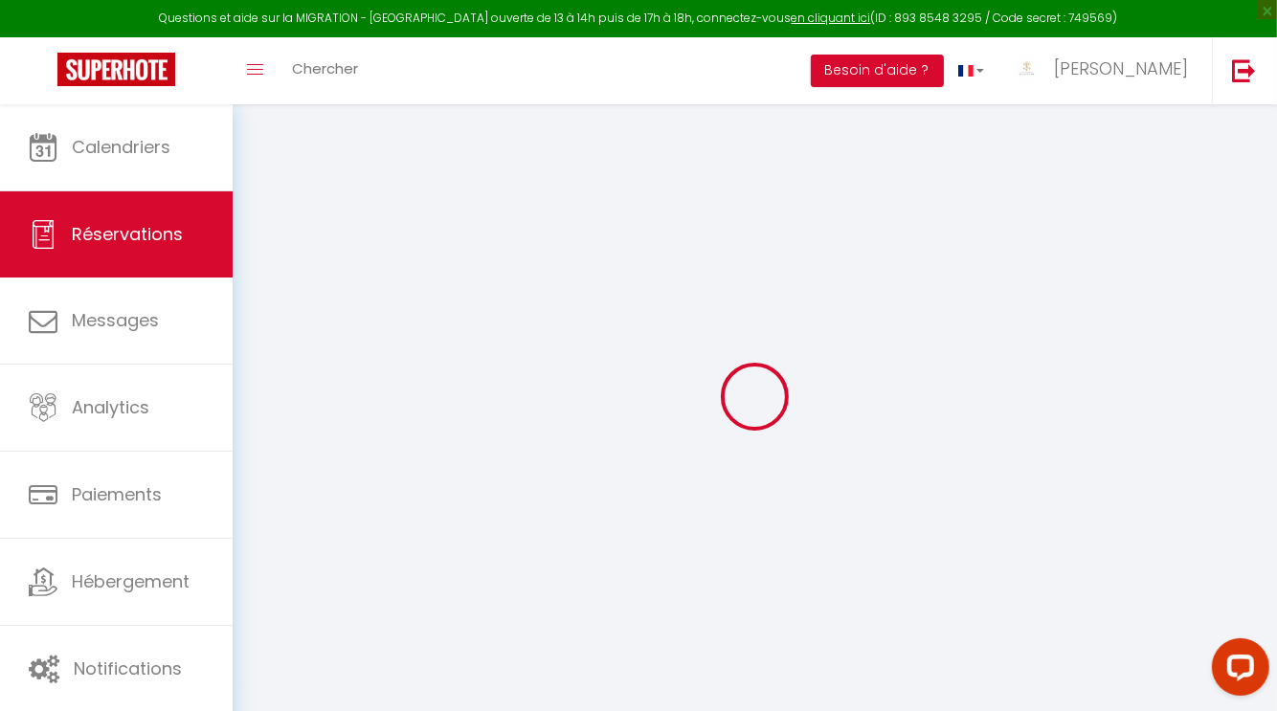
select select
type input "3"
select select "12"
select select "15"
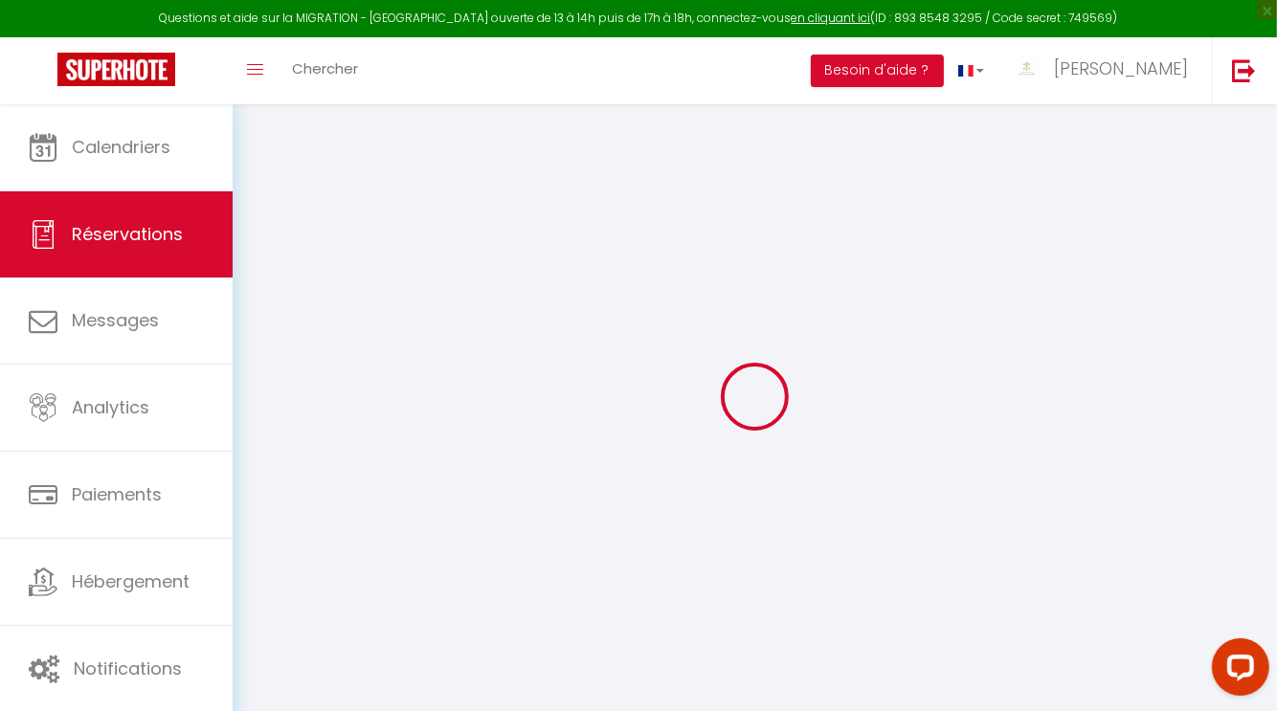
type input "667.09"
checkbox input "false"
type input "0"
select select "2"
type input "0"
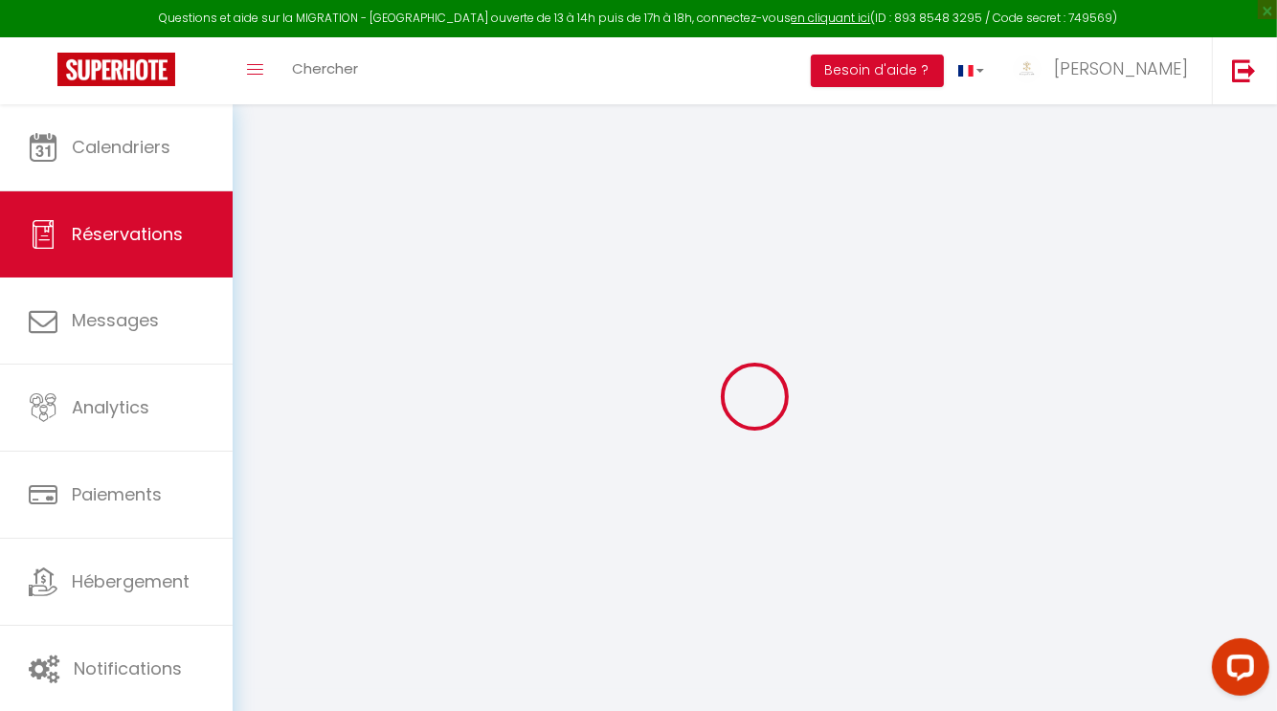
type input "0"
select select
checkbox input "false"
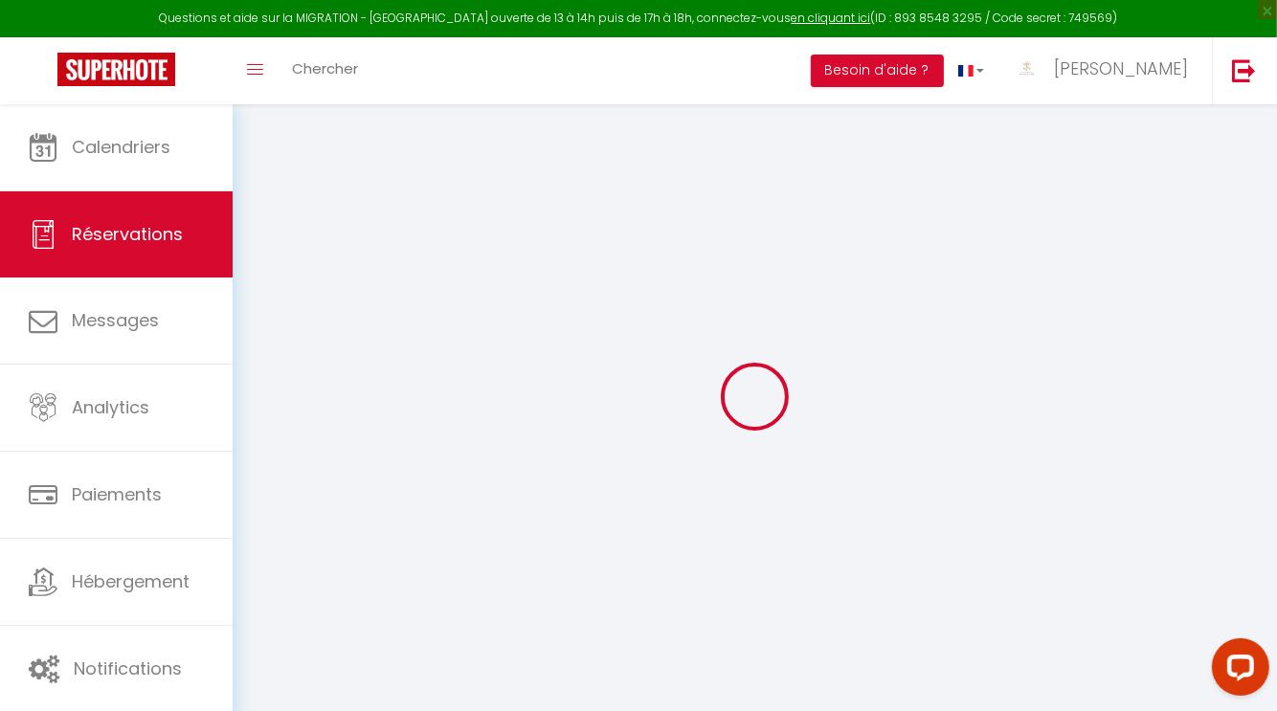
select select
checkbox input "false"
select select
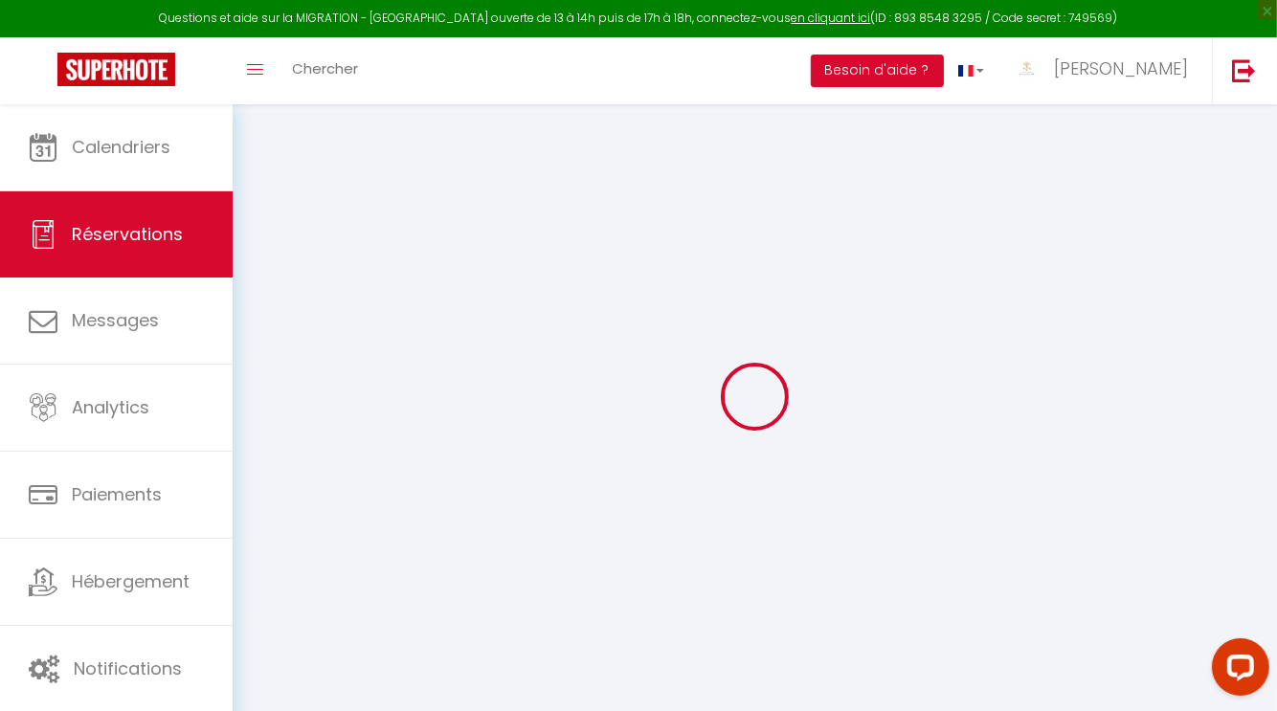
checkbox input "false"
type textarea "** THIS RESERVATION HAS BEEN PRE-PAID ** Reservation has a cancellation grace p…"
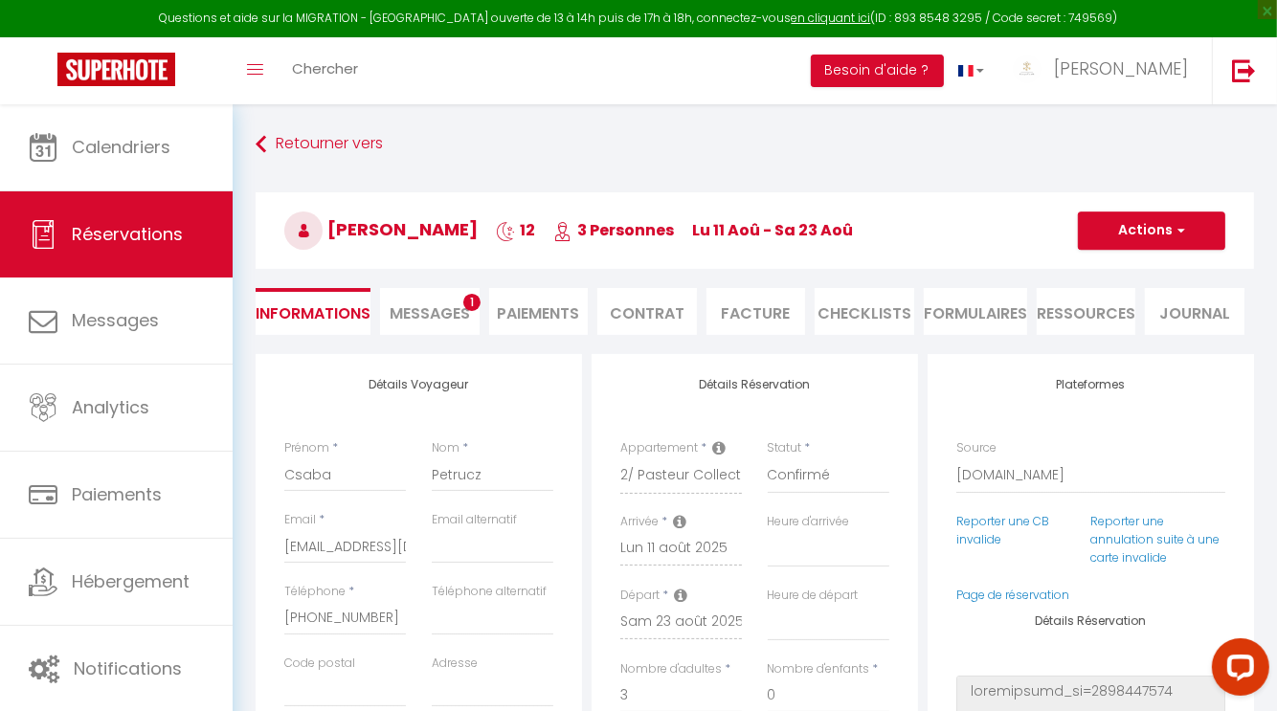
type input "55"
type input "33.35"
select select
checkbox input "false"
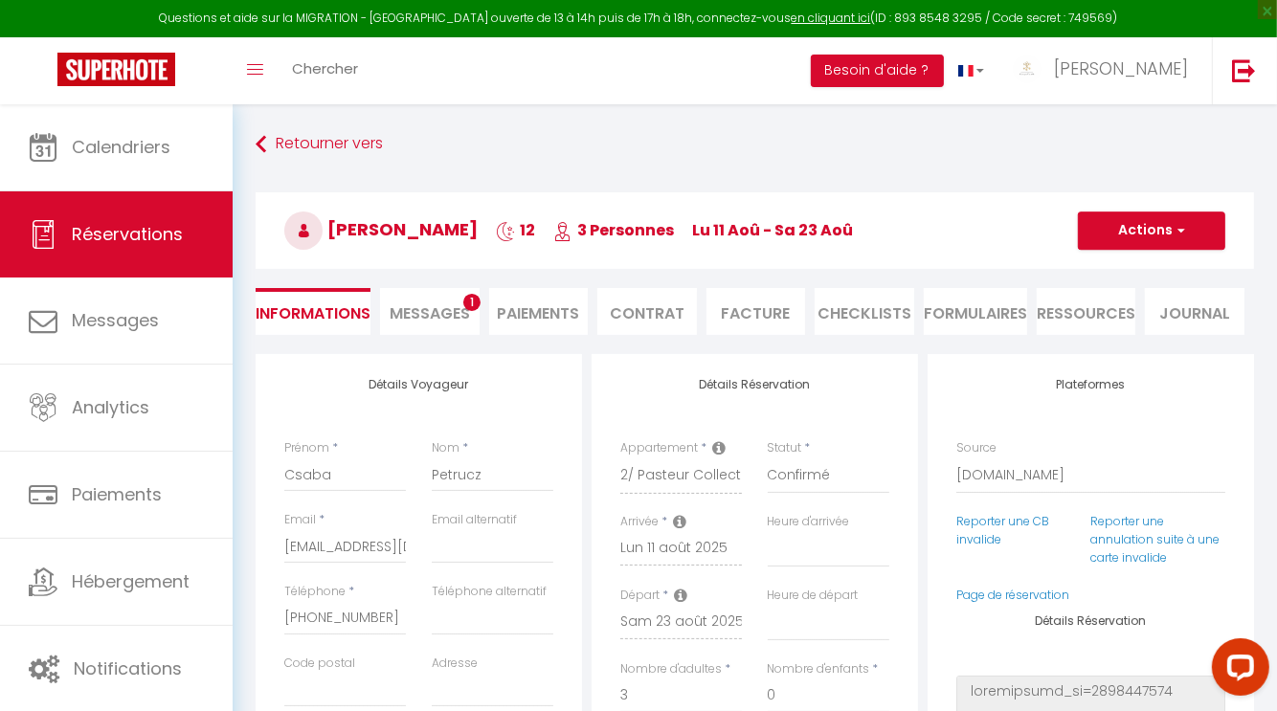
select select
click at [444, 293] on li "Messages 1" at bounding box center [430, 311] width 100 height 47
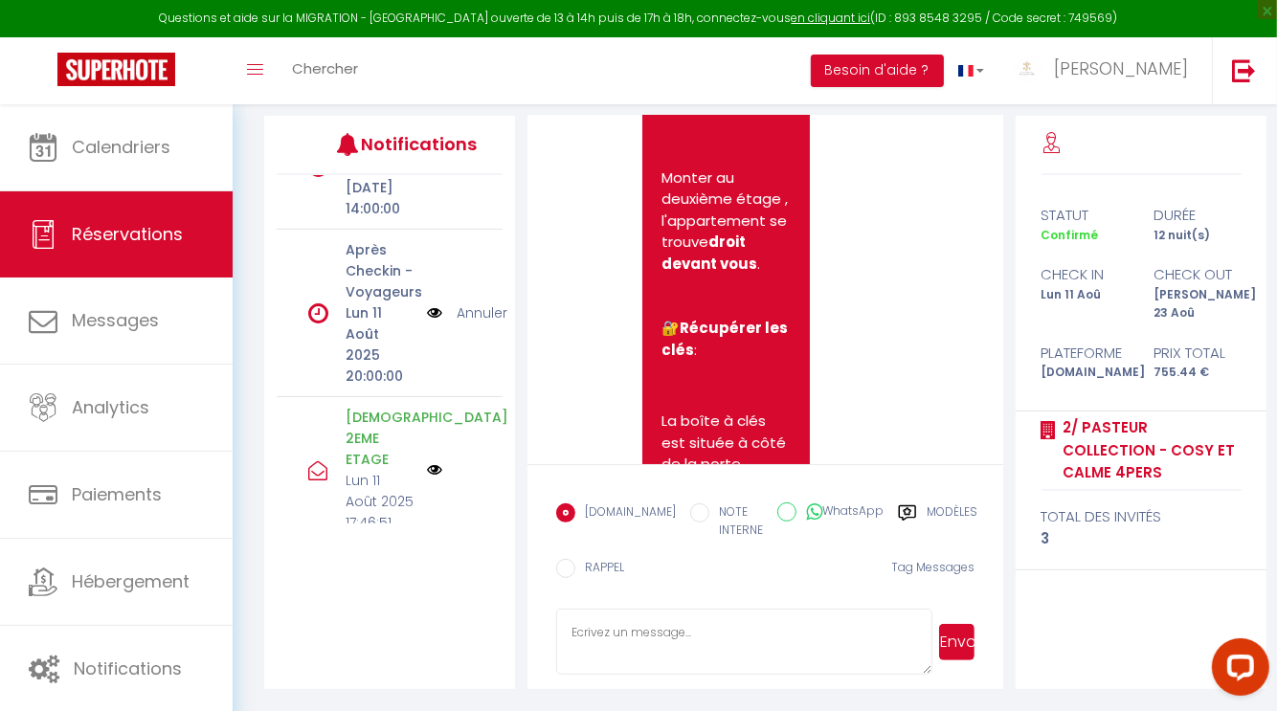
scroll to position [3615, 0]
